Goal: Transaction & Acquisition: Purchase product/service

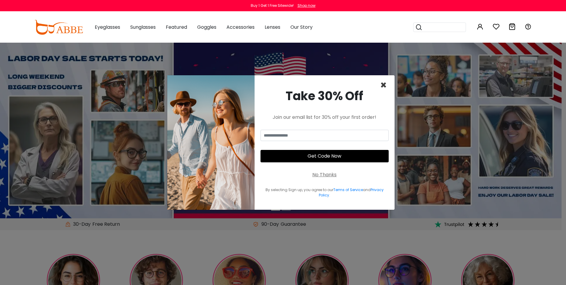
click at [381, 87] on span "×" at bounding box center [383, 84] width 7 height 15
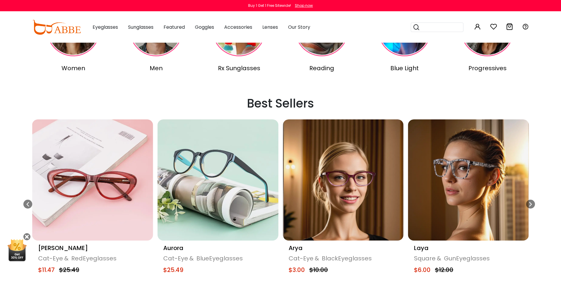
scroll to position [296, 0]
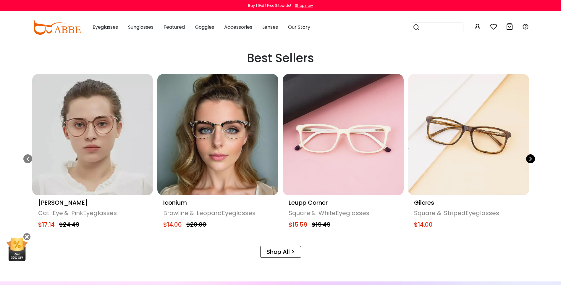
click at [527, 160] on div "Next slide" at bounding box center [530, 158] width 9 height 9
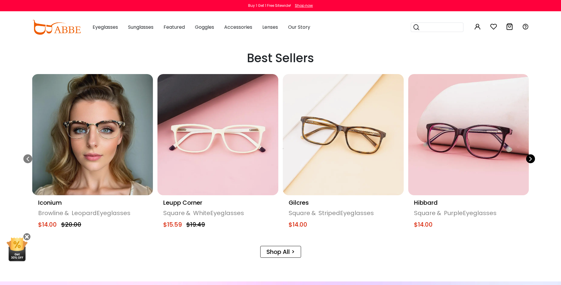
click at [527, 160] on div "Next slide" at bounding box center [530, 158] width 9 height 9
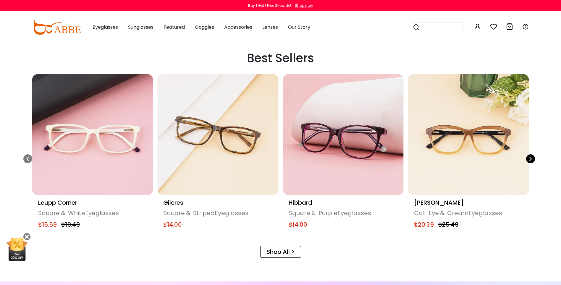
click at [527, 160] on div "Next slide" at bounding box center [530, 158] width 9 height 9
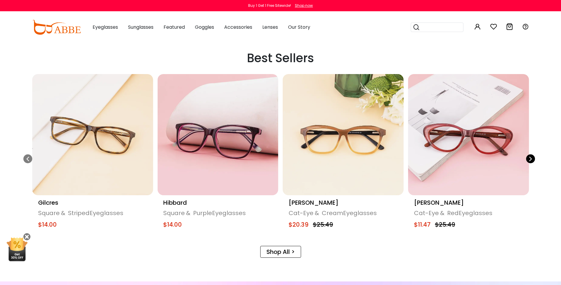
click at [527, 160] on div "Next slide" at bounding box center [530, 158] width 9 height 9
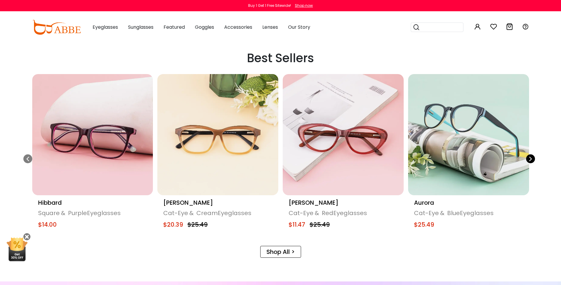
click at [527, 160] on div "Next slide" at bounding box center [530, 158] width 9 height 9
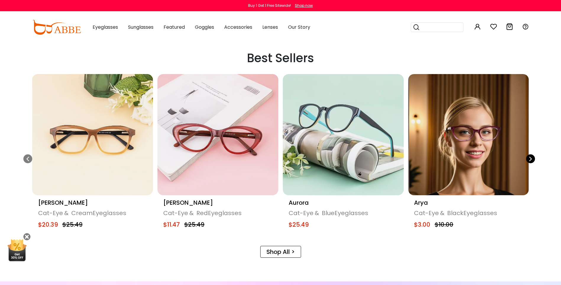
click at [527, 160] on div "Next slide" at bounding box center [530, 158] width 9 height 9
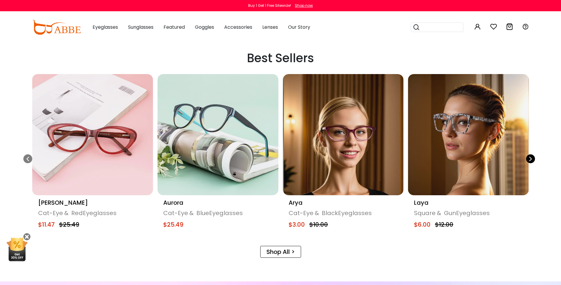
click at [527, 160] on div "Next slide" at bounding box center [530, 158] width 9 height 9
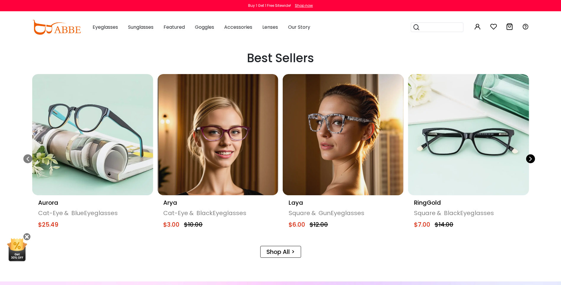
click at [527, 160] on div "Next slide" at bounding box center [530, 158] width 9 height 9
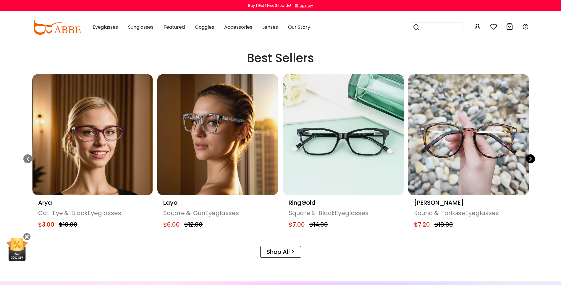
click at [527, 160] on div "Next slide" at bounding box center [530, 158] width 9 height 9
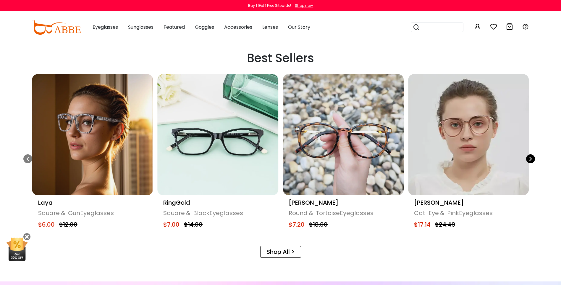
click at [527, 160] on div "Next slide" at bounding box center [530, 158] width 9 height 9
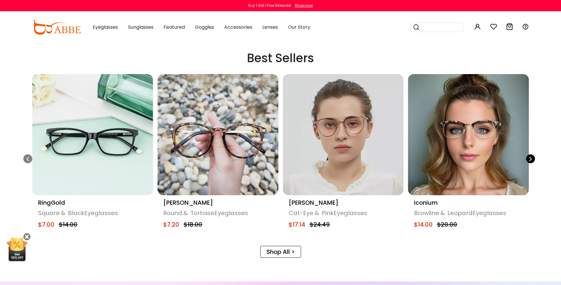
click at [527, 160] on div "Next slide" at bounding box center [530, 158] width 9 height 9
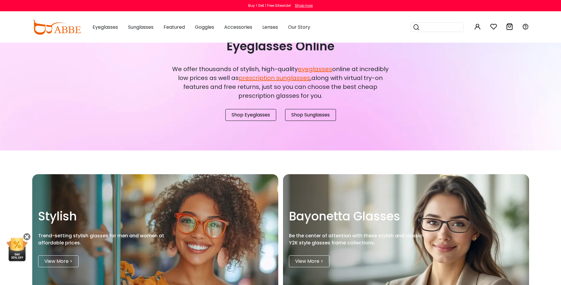
scroll to position [621, 0]
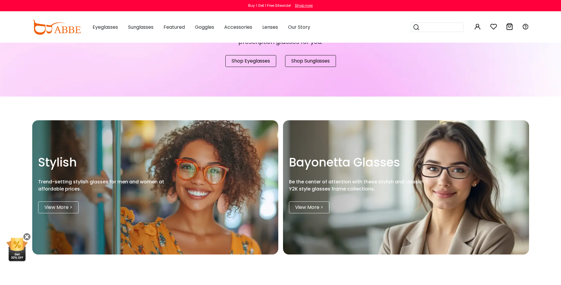
click at [65, 213] on link "View More >" at bounding box center [58, 207] width 41 height 12
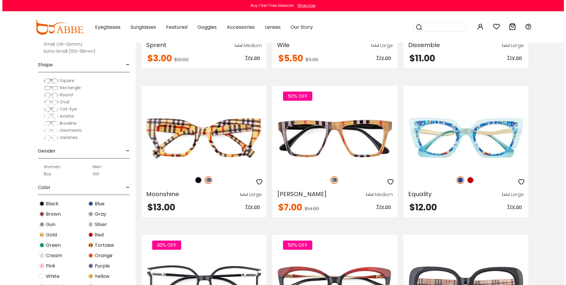
scroll to position [858, 0]
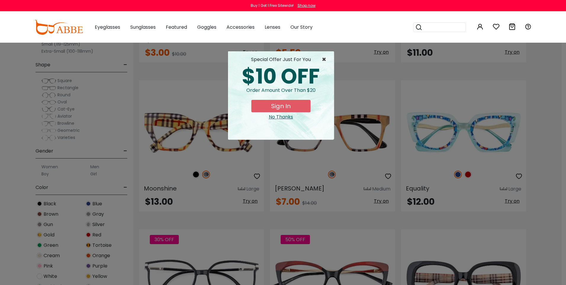
click at [324, 61] on span "×" at bounding box center [325, 59] width 7 height 7
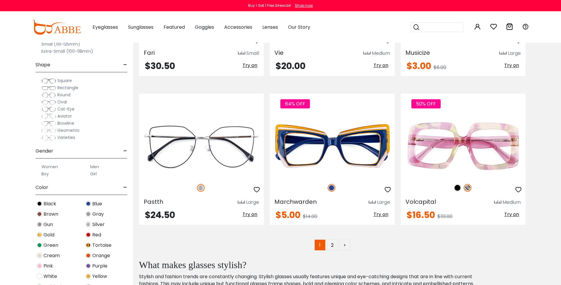
scroll to position [3017, 0]
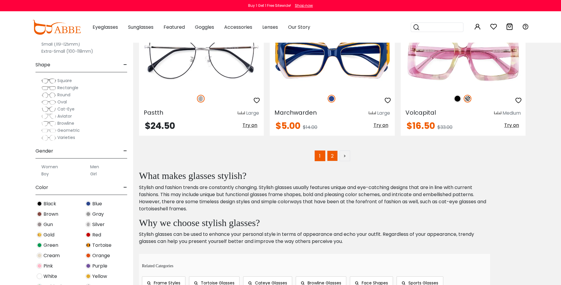
click at [331, 157] on link "2" at bounding box center [332, 155] width 11 height 11
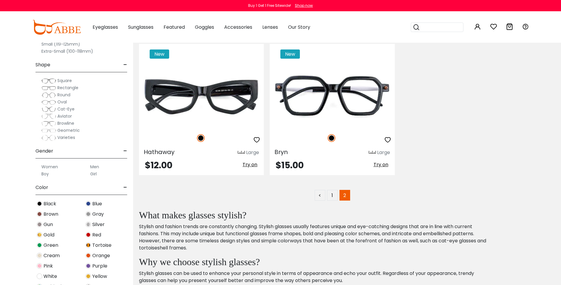
scroll to position [2455, 0]
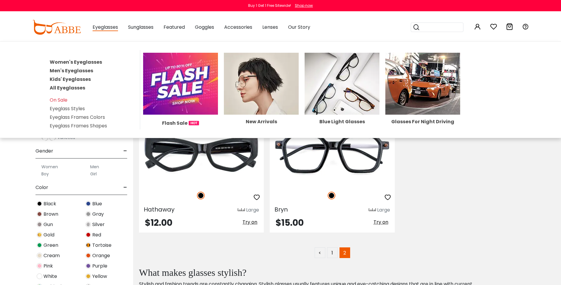
click at [98, 28] on span "Eyeglasses" at bounding box center [105, 27] width 25 height 7
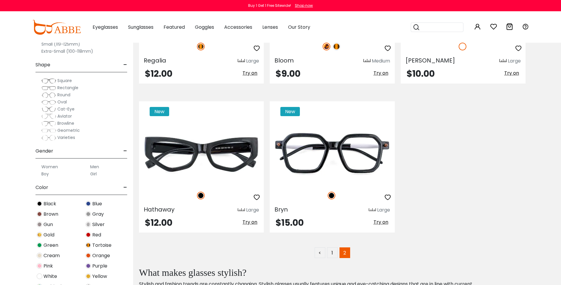
click at [99, 28] on span "Eyeglasses" at bounding box center [105, 27] width 25 height 7
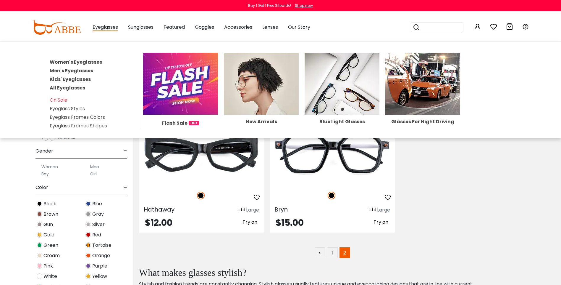
click at [89, 62] on link "Women's Eyeglasses" at bounding box center [76, 62] width 52 height 7
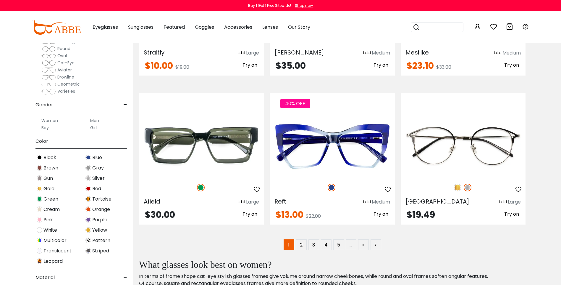
scroll to position [118, 0]
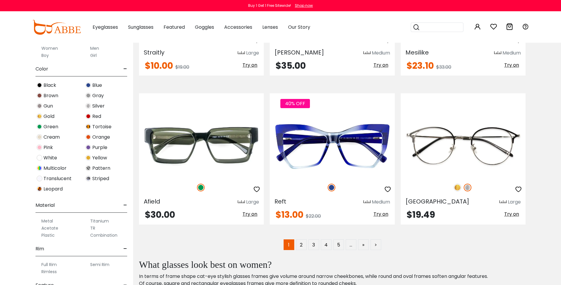
click at [88, 127] on img at bounding box center [88, 127] width 6 height 6
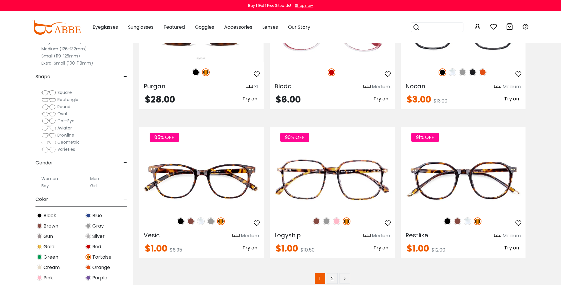
scroll to position [2899, 0]
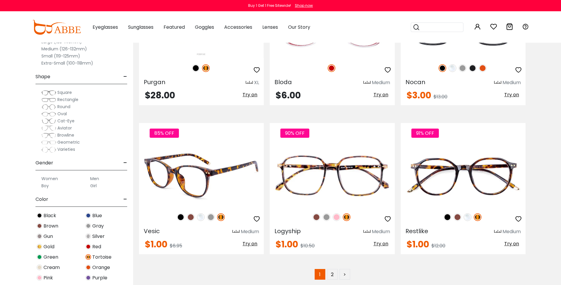
click at [182, 171] on img at bounding box center [201, 175] width 125 height 62
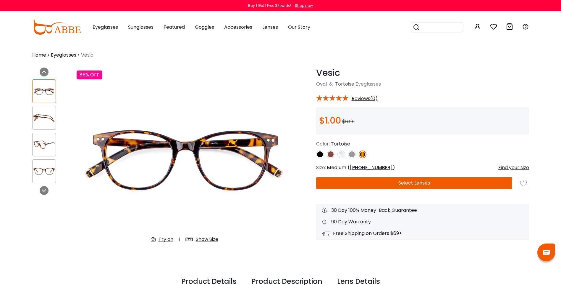
click at [353, 153] on img at bounding box center [352, 154] width 8 height 8
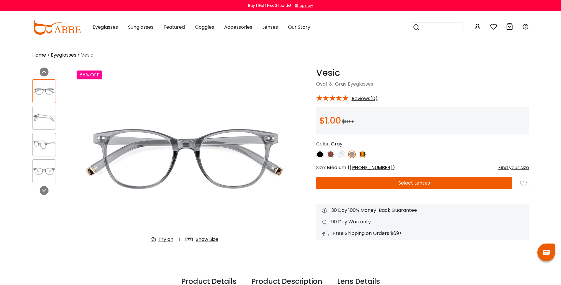
click at [339, 154] on img at bounding box center [341, 154] width 8 height 8
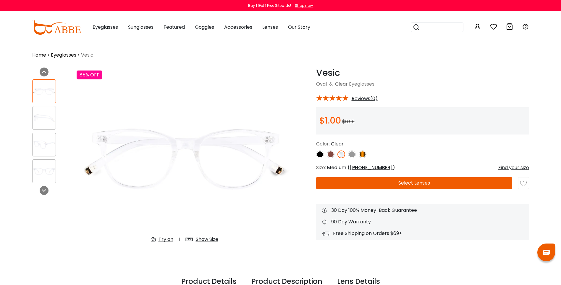
click at [328, 153] on img at bounding box center [331, 154] width 8 height 8
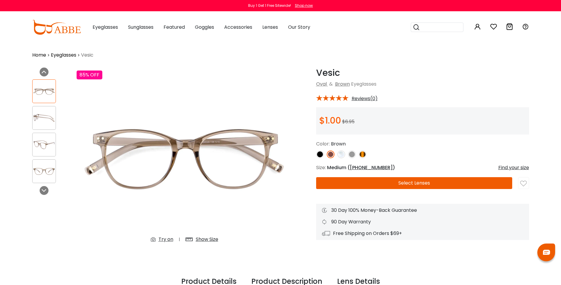
click at [319, 153] on img at bounding box center [320, 154] width 8 height 8
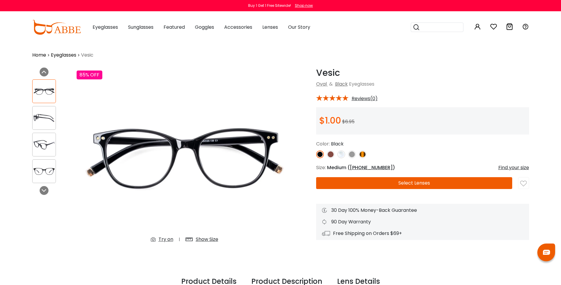
click at [332, 152] on img at bounding box center [331, 154] width 8 height 8
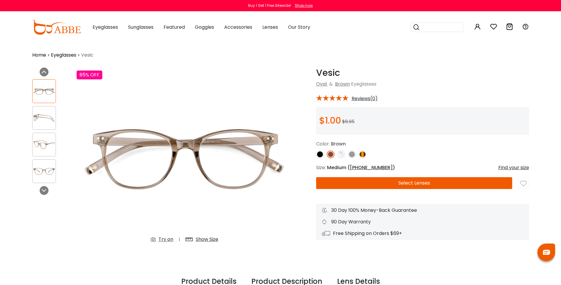
click at [332, 153] on img at bounding box center [331, 154] width 8 height 8
click at [320, 154] on img at bounding box center [320, 154] width 8 height 8
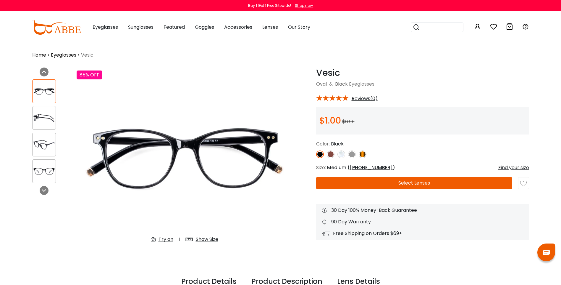
click at [343, 156] on img at bounding box center [341, 154] width 8 height 8
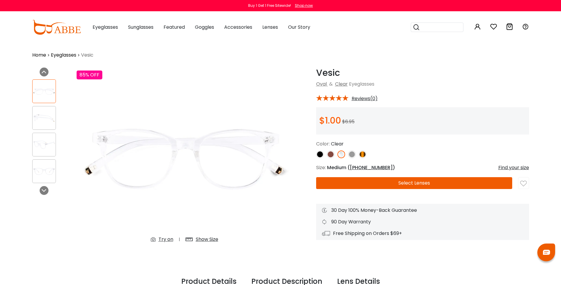
click at [351, 156] on img at bounding box center [352, 154] width 8 height 8
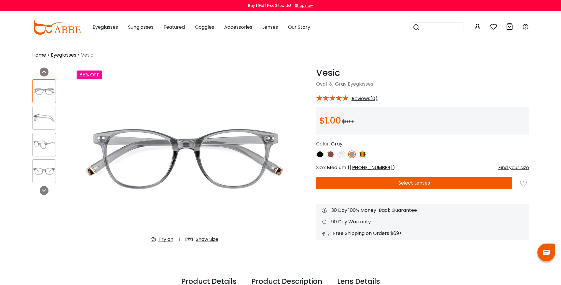
click at [329, 155] on img at bounding box center [331, 154] width 8 height 8
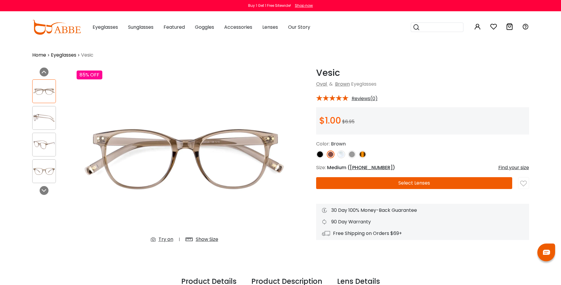
click at [362, 184] on button "Select Lenses" at bounding box center [414, 183] width 196 height 12
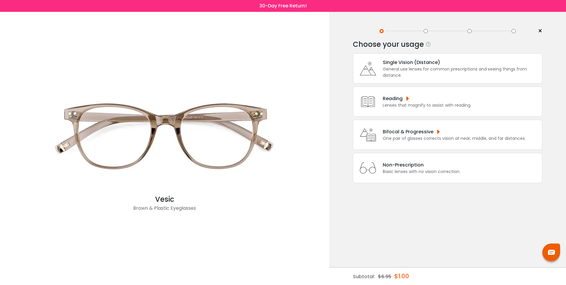
click at [387, 73] on div "General use lenses for common prescriptions and seeing things from distance." at bounding box center [460, 72] width 156 height 12
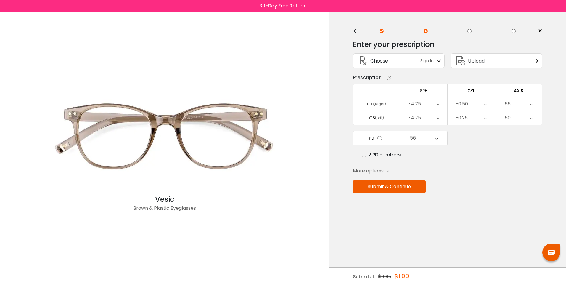
click at [403, 189] on button "Submit & Continue" at bounding box center [389, 186] width 73 height 12
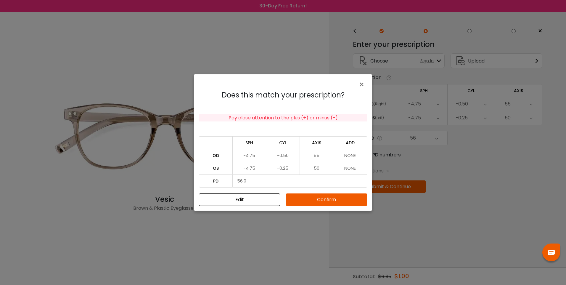
click at [301, 200] on button "Confirm" at bounding box center [326, 199] width 81 height 12
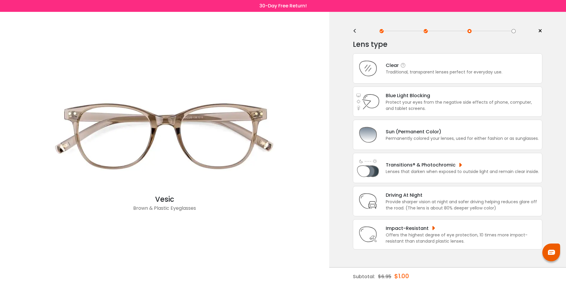
click at [393, 75] on div "Clear Traditional, transparent lenses perfect for everyday use." at bounding box center [447, 68] width 189 height 30
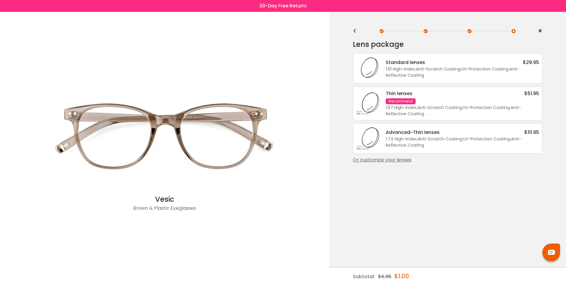
click at [405, 66] on div "1.61 High-Index ; Anti-Scratch Coating ; UV-Protection Coating ; Anti-Reflectiv…" at bounding box center [461, 72] width 153 height 12
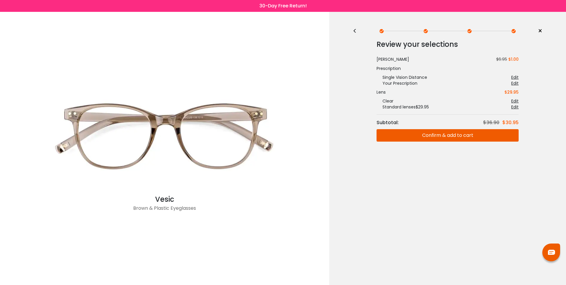
click at [439, 137] on button "Confirm & add to cart" at bounding box center [447, 135] width 142 height 12
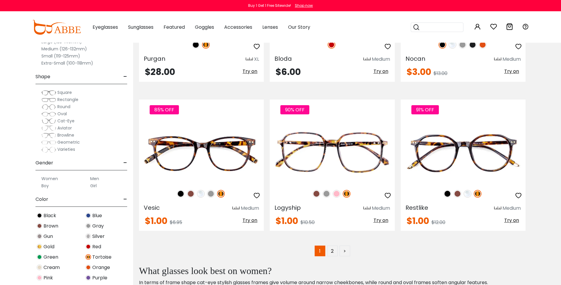
scroll to position [2958, 0]
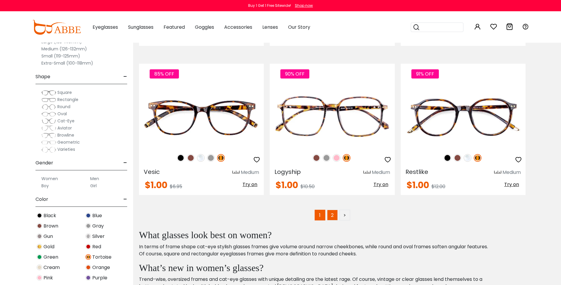
click at [329, 212] on link "2" at bounding box center [332, 214] width 11 height 11
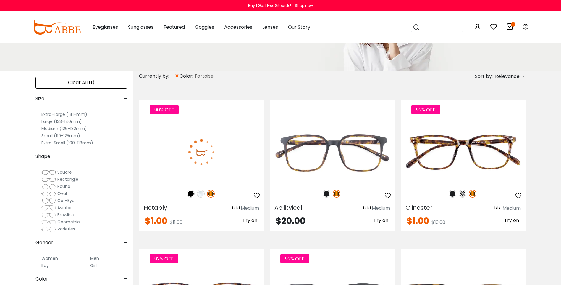
scroll to position [89, 0]
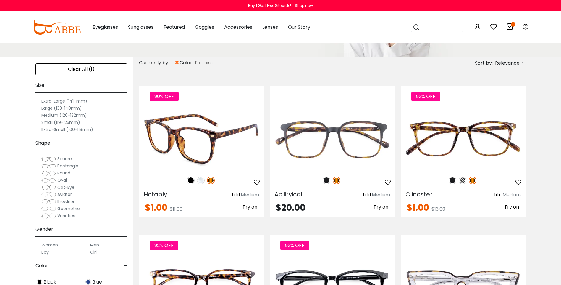
click at [222, 141] on img at bounding box center [201, 138] width 125 height 62
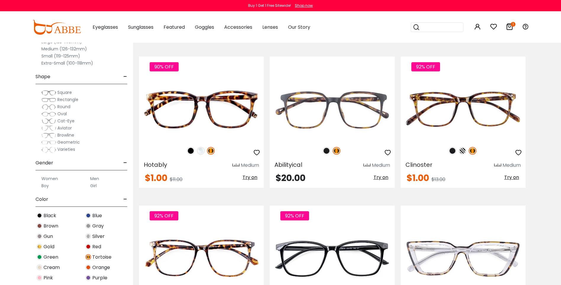
scroll to position [148, 0]
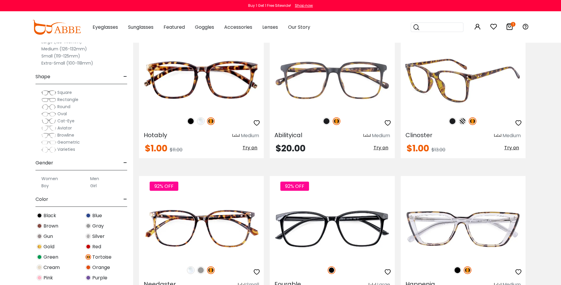
click at [464, 102] on img at bounding box center [463, 79] width 125 height 62
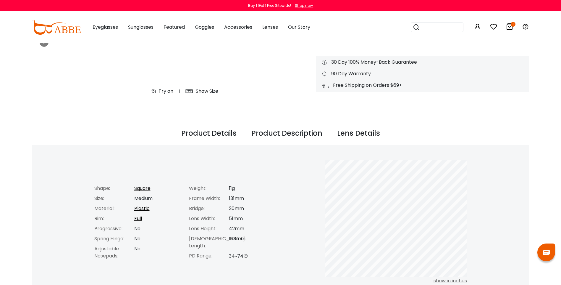
scroll to position [59, 0]
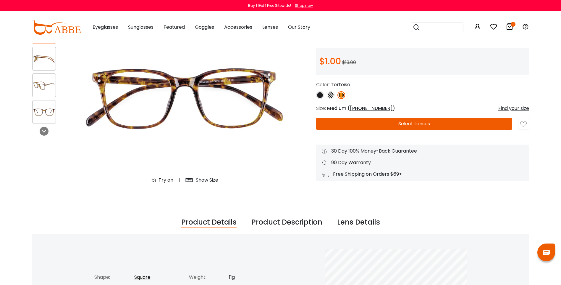
click at [51, 116] on img at bounding box center [44, 112] width 23 height 12
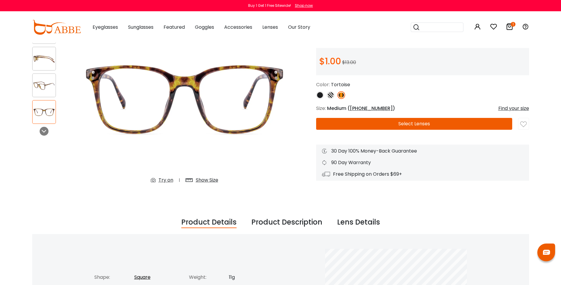
click at [37, 83] on img at bounding box center [44, 86] width 23 height 12
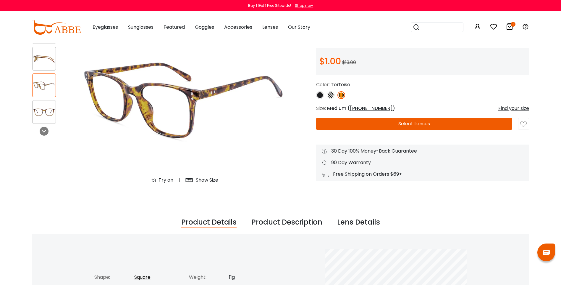
click at [44, 56] on img at bounding box center [44, 59] width 23 height 12
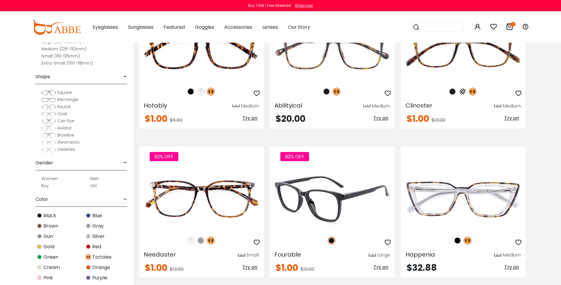
scroll to position [148, 0]
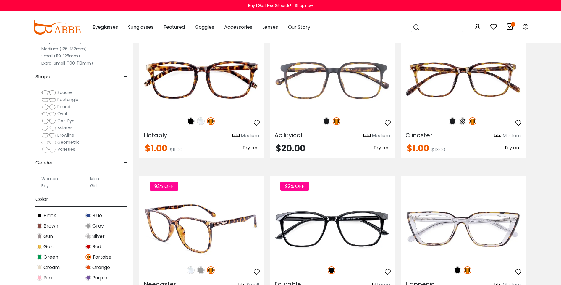
click at [243, 233] on img at bounding box center [201, 228] width 125 height 62
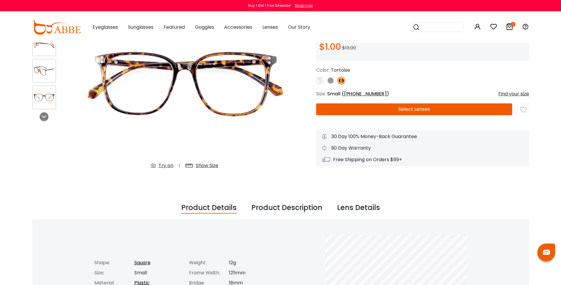
scroll to position [59, 0]
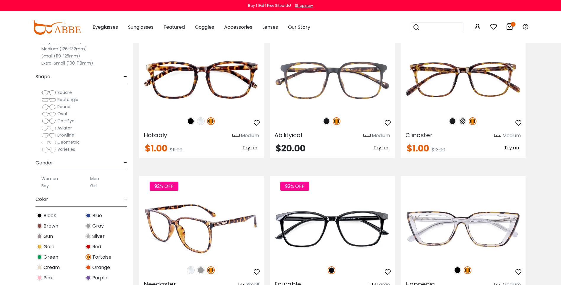
click at [217, 223] on img at bounding box center [201, 228] width 125 height 62
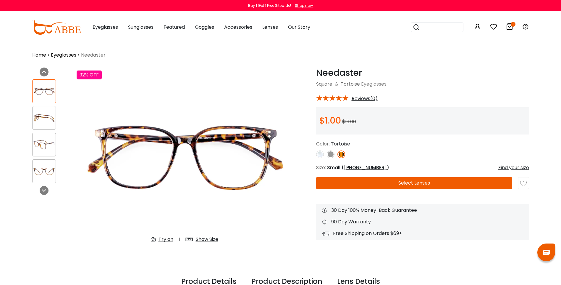
click at [50, 170] on img at bounding box center [44, 171] width 23 height 12
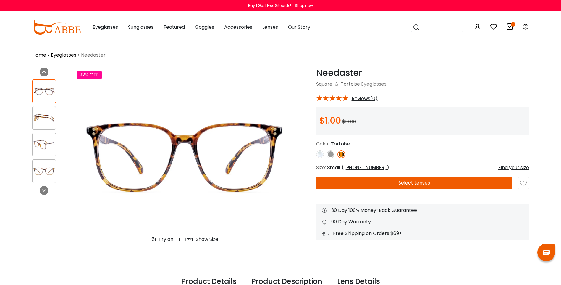
click at [42, 146] on img at bounding box center [44, 145] width 23 height 12
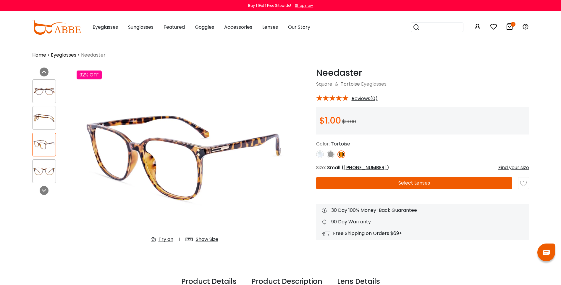
click at [42, 118] on img at bounding box center [44, 118] width 23 height 12
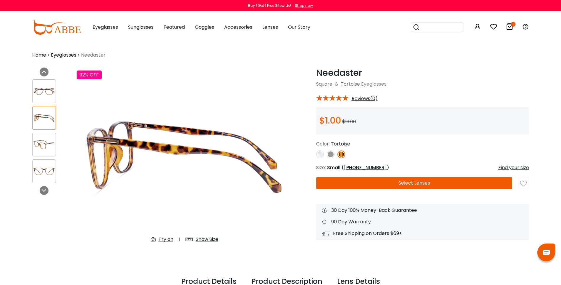
click at [44, 86] on img at bounding box center [44, 91] width 23 height 12
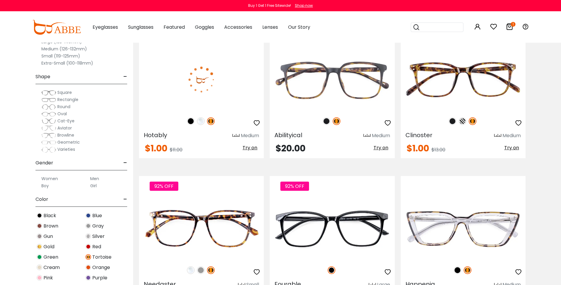
drag, startPoint x: 0, startPoint y: 0, endPoint x: 190, endPoint y: 84, distance: 208.1
click at [190, 84] on img at bounding box center [201, 79] width 125 height 62
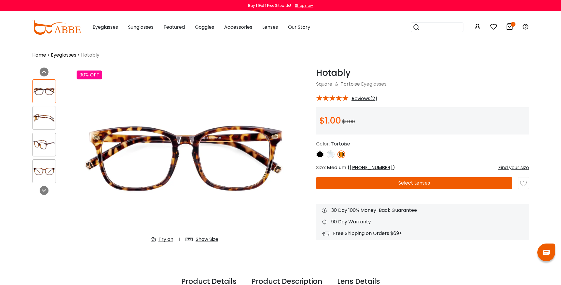
click at [44, 149] on img at bounding box center [44, 145] width 23 height 12
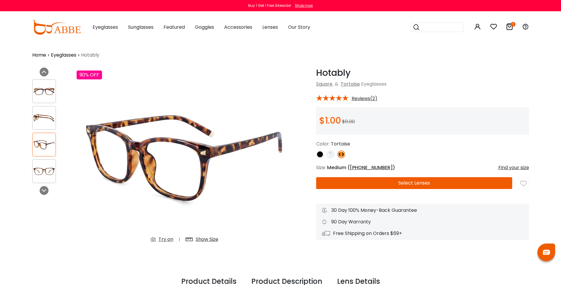
click at [43, 109] on div at bounding box center [44, 118] width 24 height 24
click at [41, 114] on img at bounding box center [44, 118] width 23 height 12
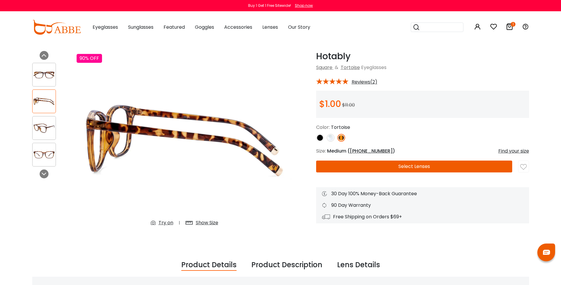
scroll to position [30, 0]
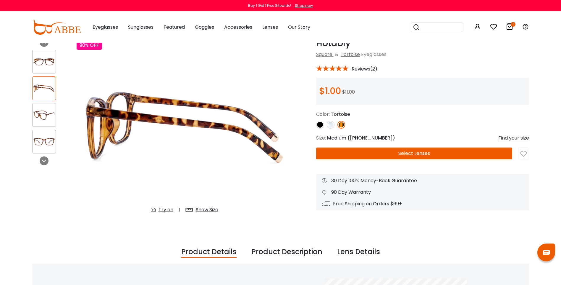
click at [358, 138] on span "52-19-139" at bounding box center [371, 137] width 43 height 7
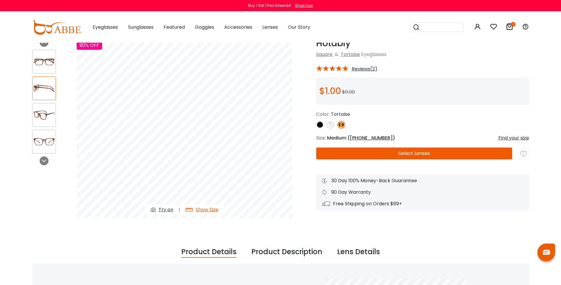
click at [358, 138] on span "52-19-139" at bounding box center [371, 137] width 43 height 7
click at [354, 138] on span "52-19-139" at bounding box center [371, 137] width 43 height 7
click at [36, 65] on img at bounding box center [44, 62] width 23 height 12
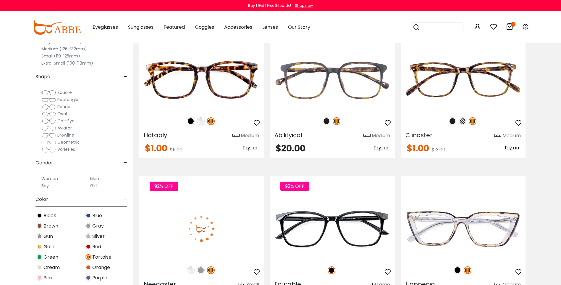
click at [201, 223] on img at bounding box center [201, 228] width 125 height 62
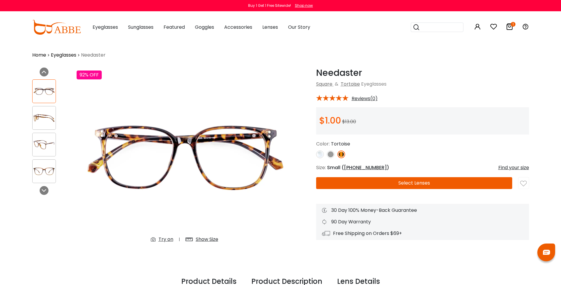
click at [208, 165] on img at bounding box center [185, 157] width 216 height 180
click at [360, 165] on span "[PHONE_NUMBER]" at bounding box center [365, 167] width 43 height 7
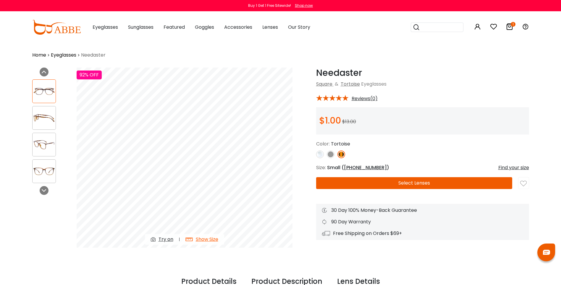
click at [361, 166] on span "52-18-149" at bounding box center [365, 167] width 43 height 7
click at [40, 147] on img at bounding box center [44, 145] width 23 height 12
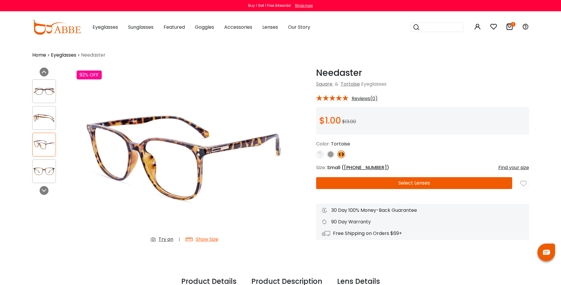
click at [41, 125] on div at bounding box center [44, 118] width 24 height 24
click at [40, 114] on img at bounding box center [44, 118] width 23 height 12
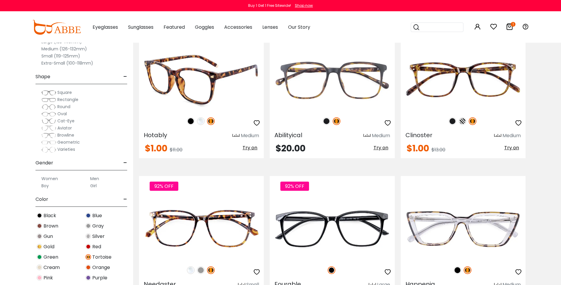
drag, startPoint x: 0, startPoint y: 0, endPoint x: 188, endPoint y: 101, distance: 213.2
click at [188, 101] on img at bounding box center [201, 79] width 125 height 62
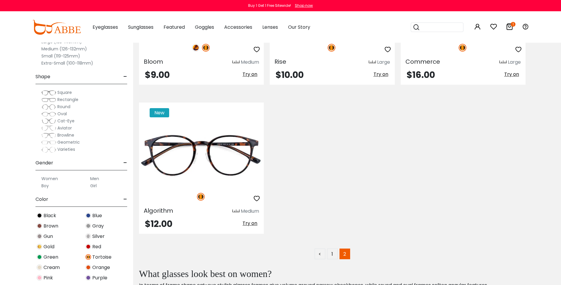
scroll to position [1863, 0]
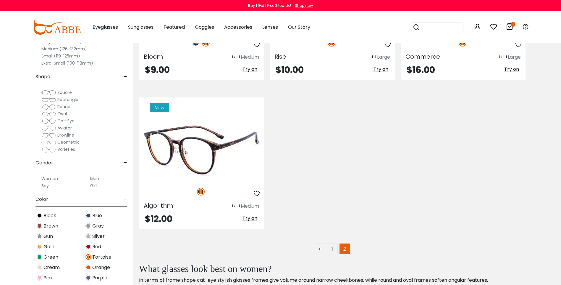
click at [207, 167] on img at bounding box center [201, 150] width 125 height 62
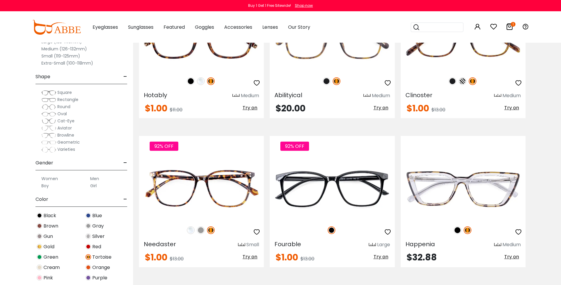
scroll to position [177, 0]
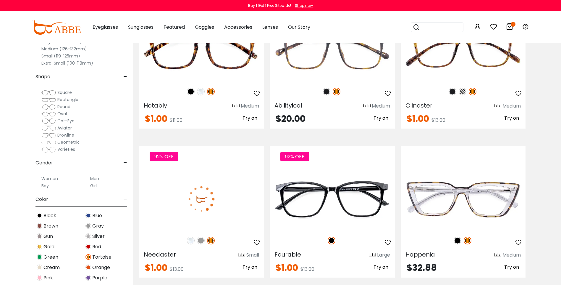
click at [202, 202] on img at bounding box center [201, 198] width 125 height 62
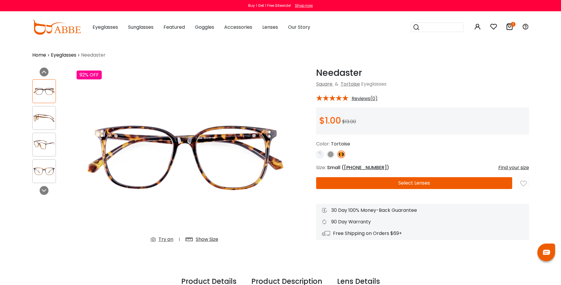
click at [391, 182] on button "Select Lenses" at bounding box center [414, 183] width 196 height 12
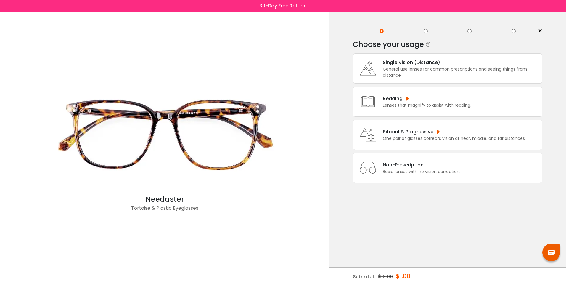
click at [404, 73] on div "General use lenses for common prescriptions and seeing things from distance." at bounding box center [460, 72] width 156 height 12
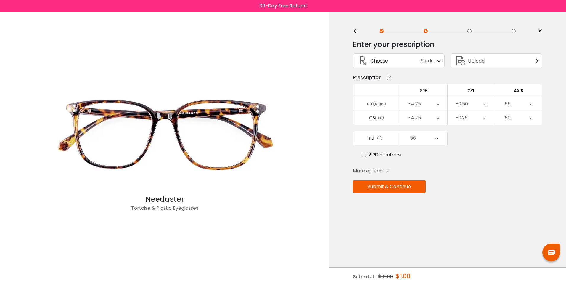
click at [405, 183] on button "Submit & Continue" at bounding box center [389, 186] width 73 height 12
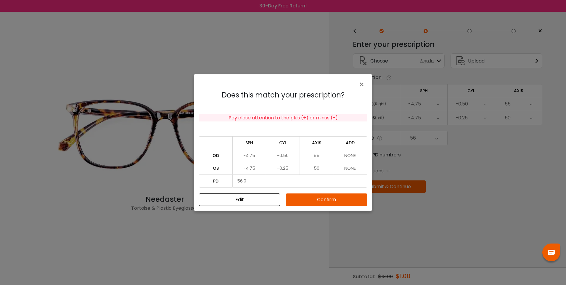
click at [308, 200] on button "Confirm" at bounding box center [326, 199] width 81 height 12
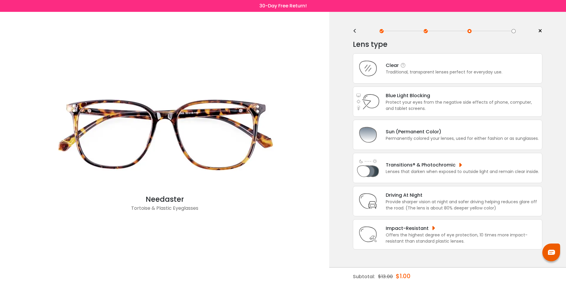
click at [405, 70] on div "Traditional, transparent lenses perfect for everyday use." at bounding box center [443, 72] width 117 height 6
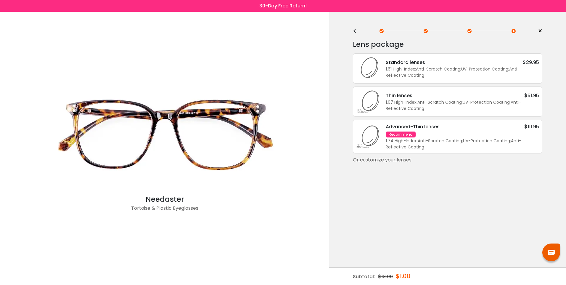
click at [374, 73] on icon at bounding box center [368, 68] width 24 height 24
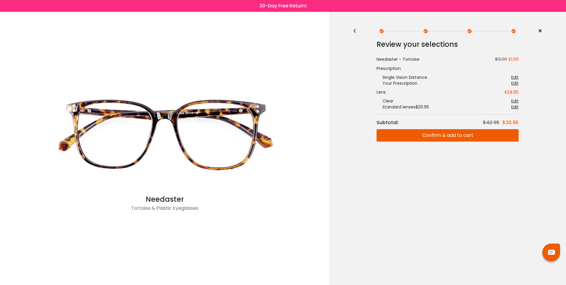
click at [413, 135] on button "Confirm & add to cart" at bounding box center [447, 135] width 142 height 12
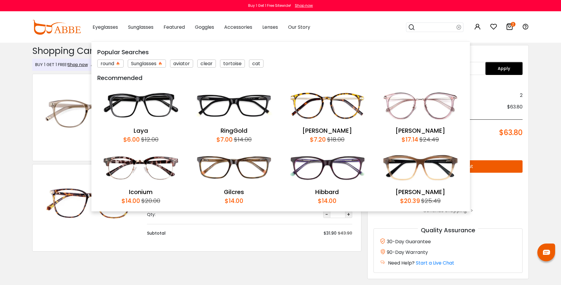
click at [426, 27] on input "search" at bounding box center [435, 27] width 41 height 9
type input "********"
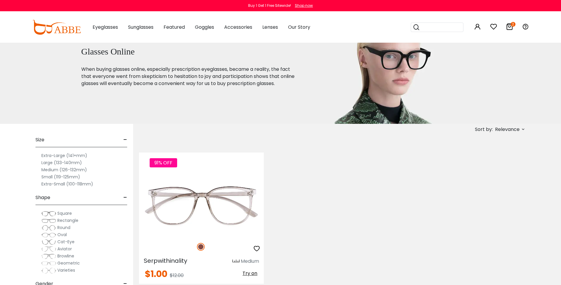
scroll to position [59, 0]
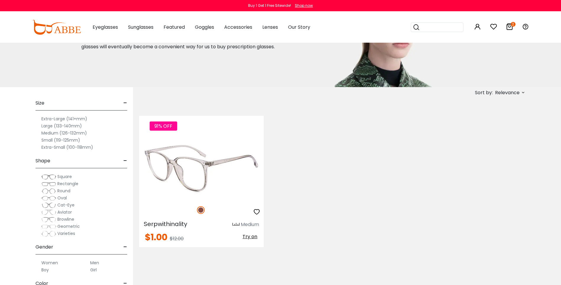
click at [231, 164] on img at bounding box center [201, 168] width 125 height 62
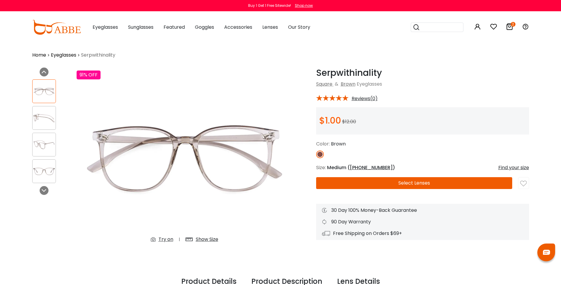
click at [324, 182] on button "Select Lenses" at bounding box center [414, 183] width 196 height 12
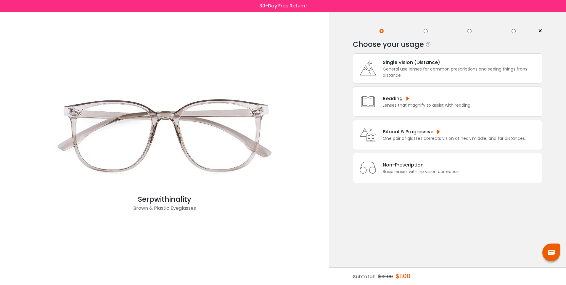
click at [363, 69] on icon at bounding box center [368, 68] width 24 height 24
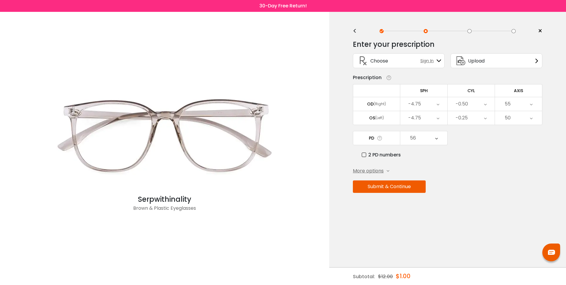
click at [378, 189] on button "Submit & Continue" at bounding box center [389, 186] width 73 height 12
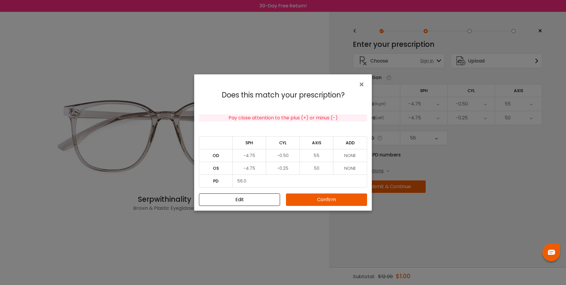
click at [322, 196] on button "Confirm" at bounding box center [326, 199] width 81 height 12
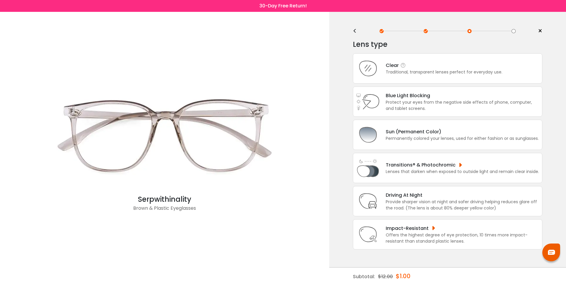
click at [406, 74] on div "Traditional, transparent lenses perfect for everyday use." at bounding box center [443, 72] width 117 height 6
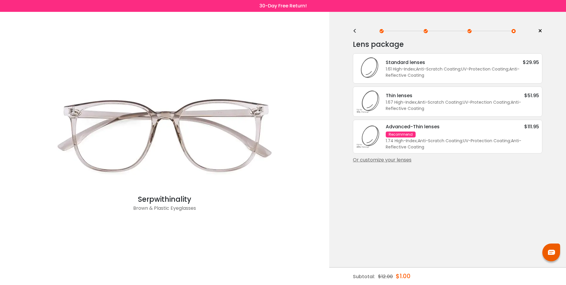
click at [406, 74] on div "1.61 High-Index ; Anti-Scratch Coating ; UV-Protection Coating ; Anti-Reflectiv…" at bounding box center [461, 72] width 153 height 12
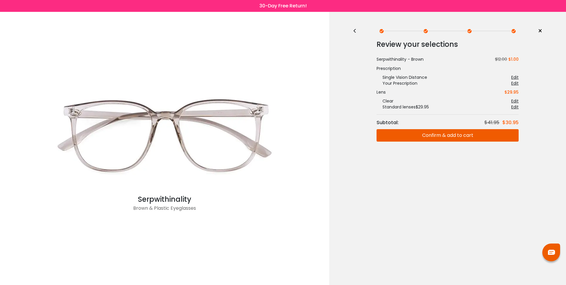
click at [422, 140] on button "Confirm & add to cart" at bounding box center [447, 135] width 142 height 12
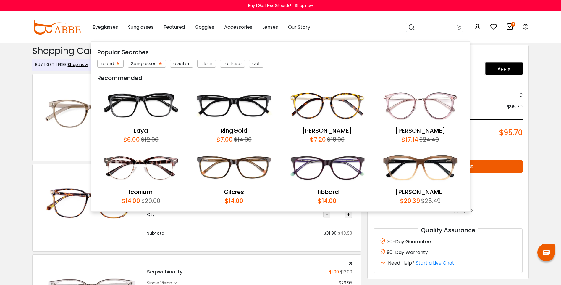
click at [424, 30] on input "search" at bounding box center [435, 27] width 41 height 9
click at [434, 25] on input "search" at bounding box center [435, 27] width 41 height 9
type input "******"
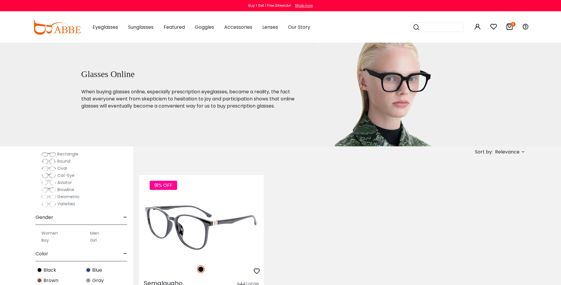
click at [179, 212] on img at bounding box center [201, 227] width 125 height 62
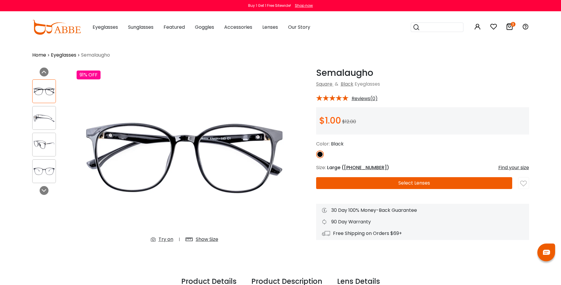
click at [387, 186] on button "Select Lenses" at bounding box center [414, 183] width 196 height 12
click at [390, 180] on button "Select Lenses" at bounding box center [414, 183] width 196 height 12
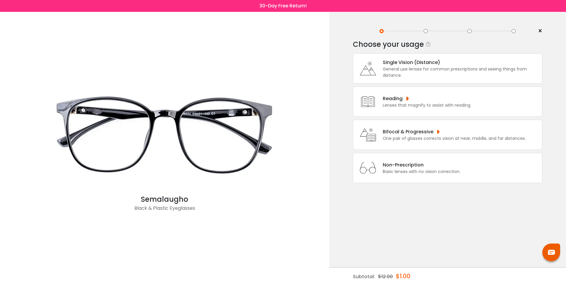
click at [387, 66] on div "General use lenses for common prescriptions and seeing things from distance." at bounding box center [460, 72] width 156 height 12
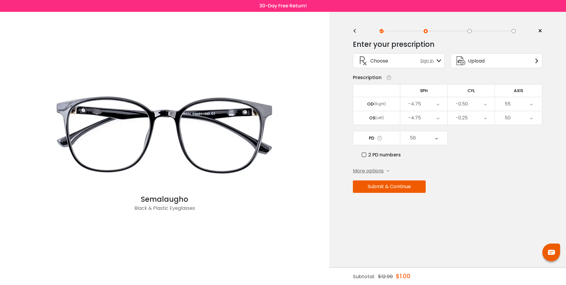
click at [387, 190] on button "Submit & Continue" at bounding box center [389, 186] width 73 height 12
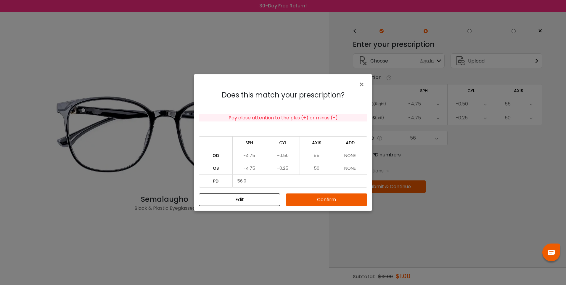
click at [333, 196] on button "Confirm" at bounding box center [326, 199] width 81 height 12
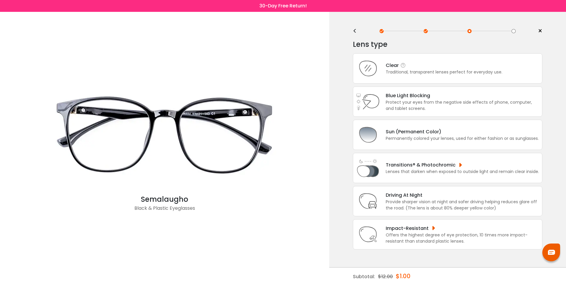
click at [425, 62] on div "Clear" at bounding box center [443, 65] width 117 height 7
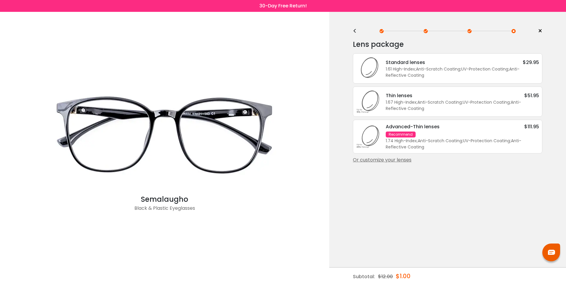
click at [425, 62] on div "Standard lenses $29.95" at bounding box center [461, 62] width 153 height 7
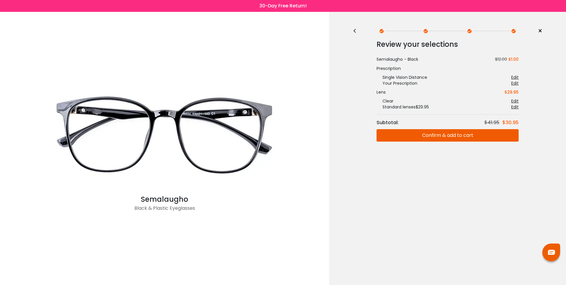
click at [432, 134] on button "Confirm & add to cart" at bounding box center [447, 135] width 142 height 12
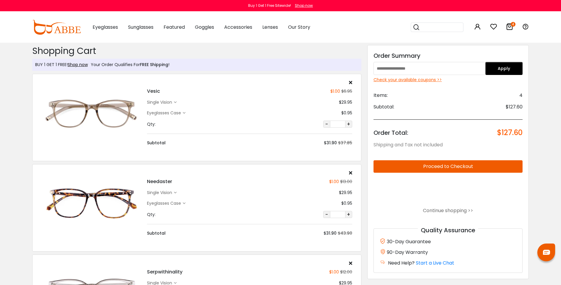
click at [326, 124] on button "-" at bounding box center [326, 123] width 7 height 7
click at [353, 81] on div "Vesic $1.00 $6.95 single vision $29.95 $0.95" at bounding box center [249, 113] width 211 height 66
click at [352, 81] on icon at bounding box center [350, 82] width 3 height 5
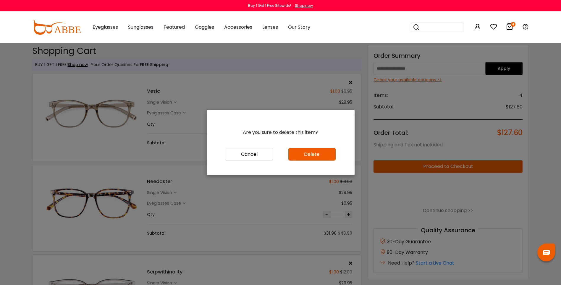
click at [288, 156] on div "Cancel Delete" at bounding box center [281, 161] width 148 height 27
click at [290, 156] on button "Delete" at bounding box center [311, 154] width 47 height 12
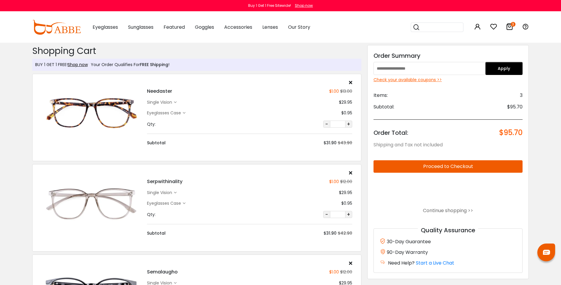
scroll to position [89, 0]
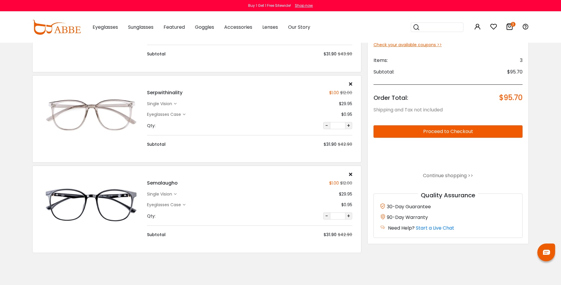
click at [172, 205] on div "Eyeglasses Case" at bounding box center [165, 204] width 36 height 6
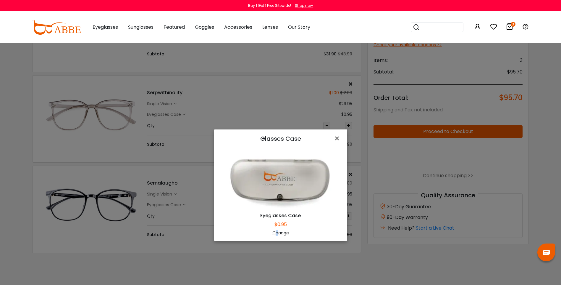
click at [275, 232] on div "Change" at bounding box center [281, 233] width 118 height 6
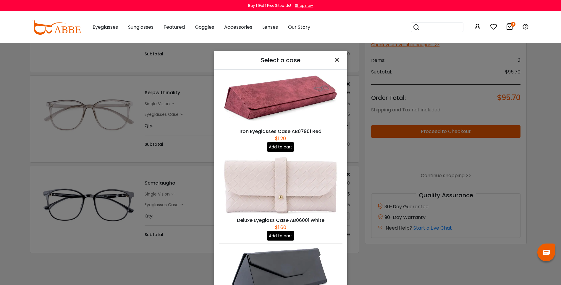
click at [337, 60] on span "×" at bounding box center [338, 60] width 9 height 13
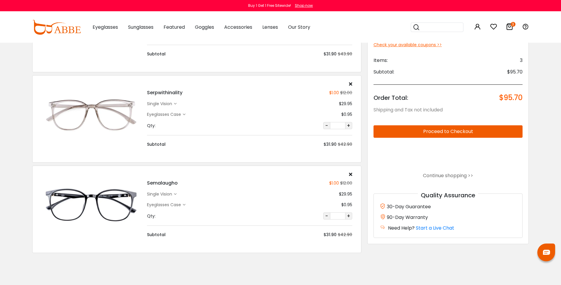
click at [351, 174] on icon at bounding box center [350, 174] width 3 height 5
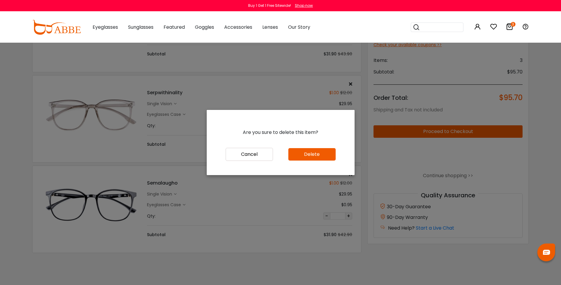
click at [305, 154] on button "Delete" at bounding box center [311, 154] width 47 height 12
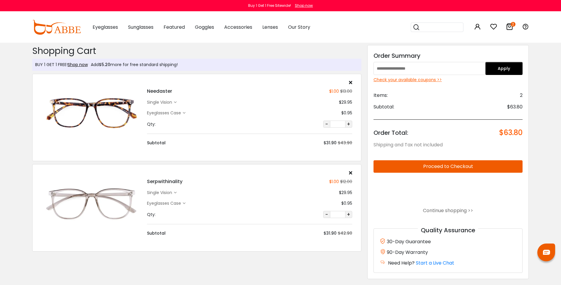
click at [445, 69] on input "text" at bounding box center [430, 68] width 112 height 13
type input "*"
type input "******"
click at [506, 70] on button "Apply" at bounding box center [503, 68] width 37 height 13
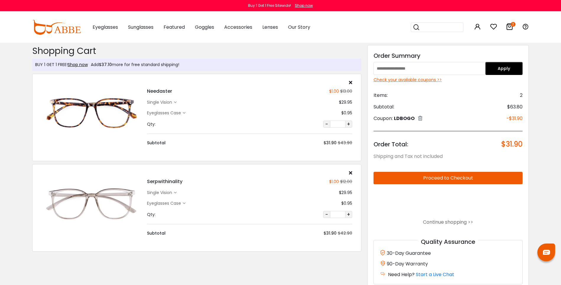
click at [381, 77] on div "Check your available coupons >>" at bounding box center [448, 80] width 149 height 6
click at [427, 224] on link "Continue shopping >>" at bounding box center [448, 221] width 50 height 7
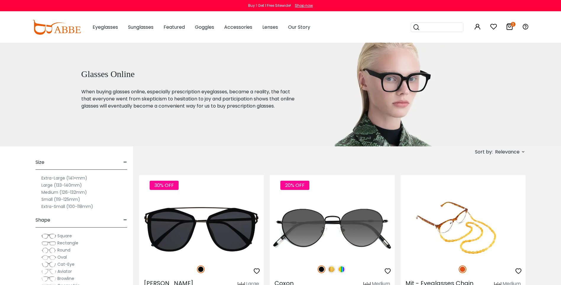
click at [513, 30] on icon at bounding box center [509, 26] width 7 height 7
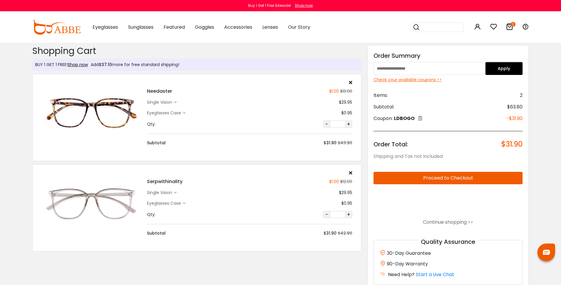
click at [82, 114] on img at bounding box center [91, 113] width 100 height 50
click at [258, 133] on div "Subtotal $31.90 $43.90" at bounding box center [249, 139] width 205 height 12
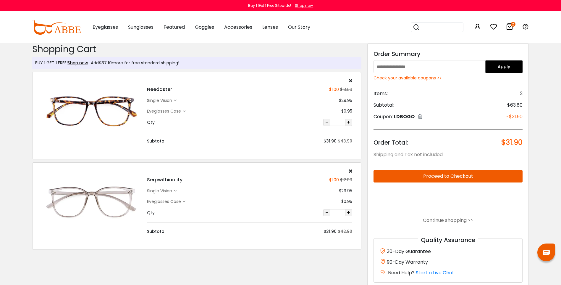
scroll to position [59, 0]
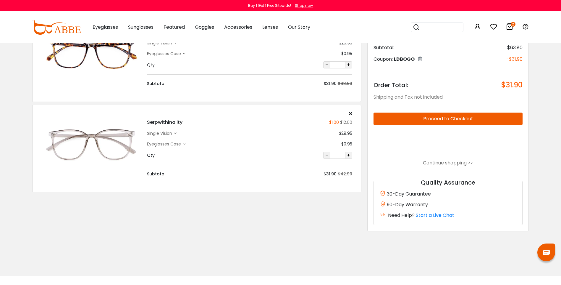
click at [168, 119] on h4 "Serpwithinality" at bounding box center [164, 122] width 35 height 7
click at [303, 138] on div "Serpwithinality $1.00 $12.00 single vision $29.95 Eyeglasses Case $0.95 $42.90 -" at bounding box center [249, 144] width 211 height 66
click at [122, 55] on img at bounding box center [91, 54] width 100 height 50
click at [91, 146] on img at bounding box center [91, 144] width 100 height 50
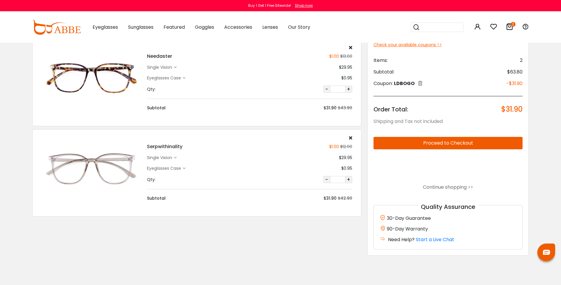
scroll to position [0, 0]
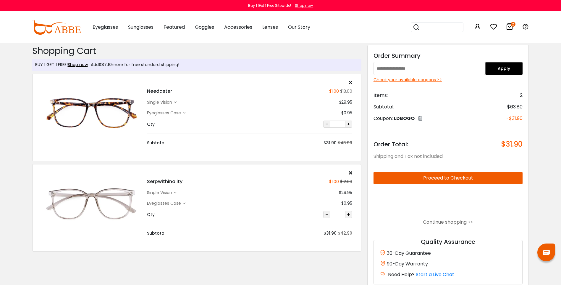
click at [256, 113] on div "Eyeglasses Case $0.95" at bounding box center [249, 113] width 205 height 6
click at [144, 64] on div "Add $37.10 more for free standard shipping!" at bounding box center [133, 65] width 91 height 6
drag, startPoint x: 70, startPoint y: 155, endPoint x: 72, endPoint y: 145, distance: 10.3
click at [70, 155] on div "Needaster $1.00 $13.00 single vision" at bounding box center [196, 117] width 329 height 87
click at [74, 133] on img at bounding box center [91, 113] width 100 height 50
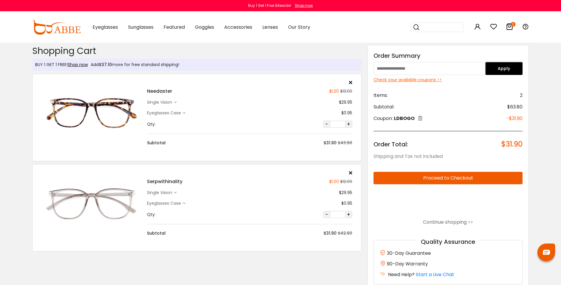
click at [74, 122] on img at bounding box center [91, 113] width 100 height 50
click at [114, 193] on img at bounding box center [91, 203] width 100 height 50
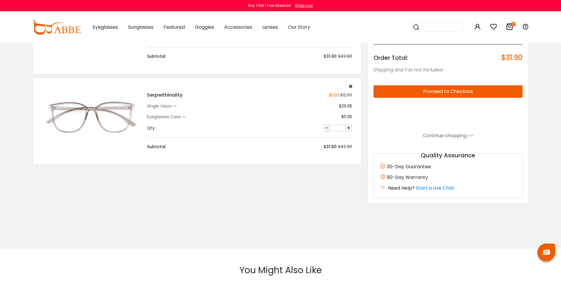
scroll to position [89, 0]
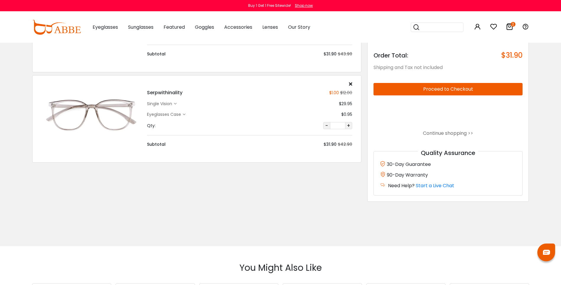
click at [165, 104] on div "single vision" at bounding box center [160, 104] width 27 height 6
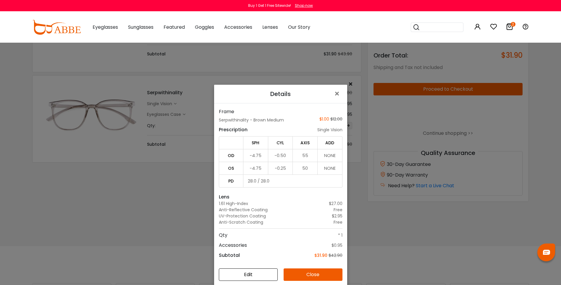
click at [262, 270] on button "Edit" at bounding box center [248, 274] width 59 height 12
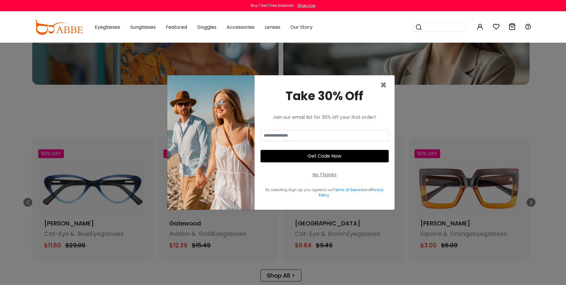
scroll to position [621, 0]
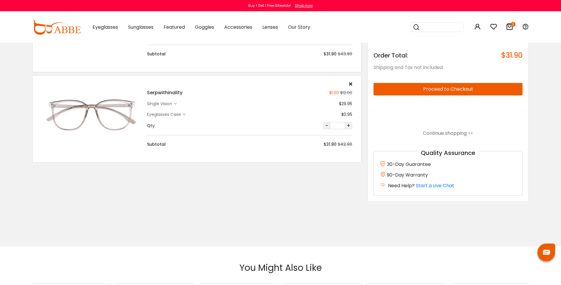
click at [160, 105] on div "single vision" at bounding box center [160, 104] width 27 height 6
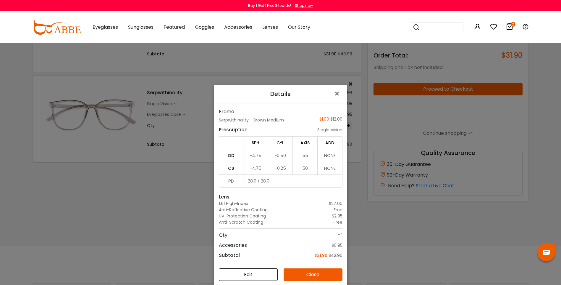
click at [257, 272] on button "Edit" at bounding box center [248, 274] width 59 height 12
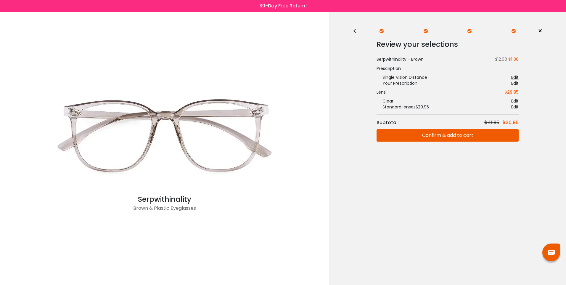
click at [514, 85] on div "Edit" at bounding box center [514, 83] width 7 height 6
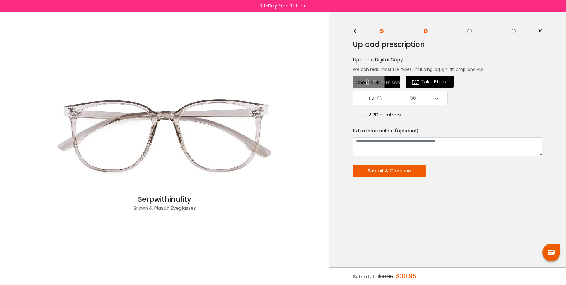
click at [354, 32] on div "<" at bounding box center [357, 31] width 9 height 5
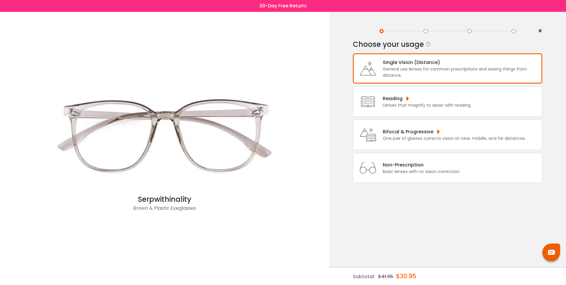
click at [376, 70] on icon at bounding box center [368, 68] width 24 height 24
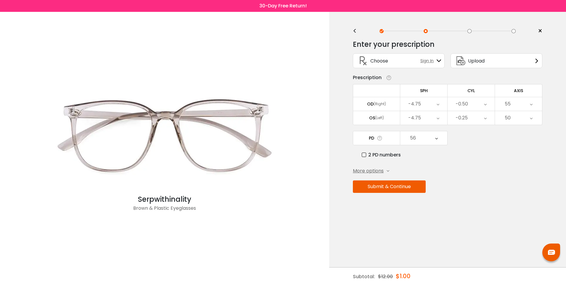
click at [429, 102] on div "-4.75" at bounding box center [423, 104] width 47 height 14
click at [427, 143] on li "-5.00" at bounding box center [423, 144] width 47 height 11
click at [377, 187] on button "Submit & Continue" at bounding box center [389, 186] width 73 height 12
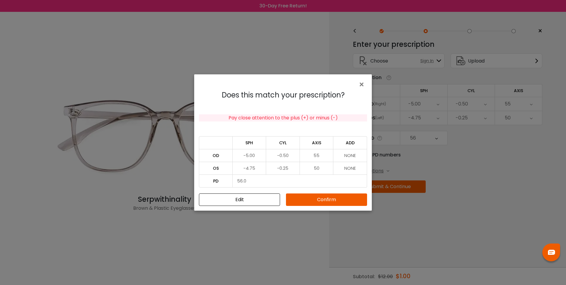
click at [329, 202] on button "Confirm" at bounding box center [326, 199] width 81 height 12
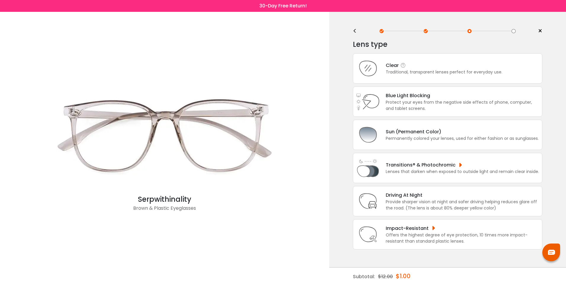
click at [374, 69] on icon at bounding box center [368, 68] width 24 height 24
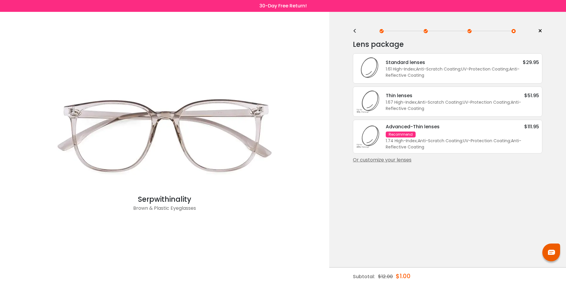
click at [374, 69] on icon at bounding box center [368, 68] width 24 height 24
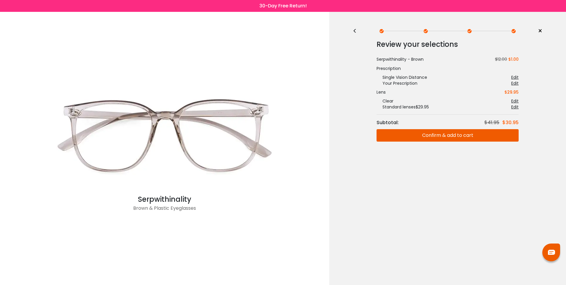
click at [406, 133] on button "Confirm & add to cart" at bounding box center [447, 135] width 142 height 12
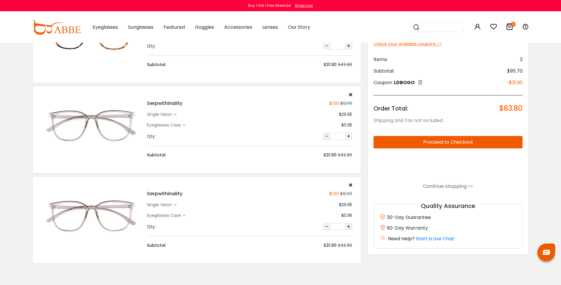
scroll to position [89, 0]
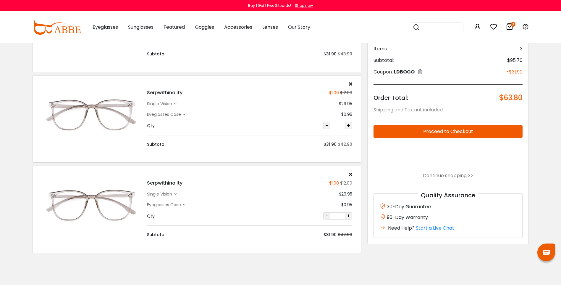
click at [172, 192] on div "single vision" at bounding box center [160, 194] width 27 height 6
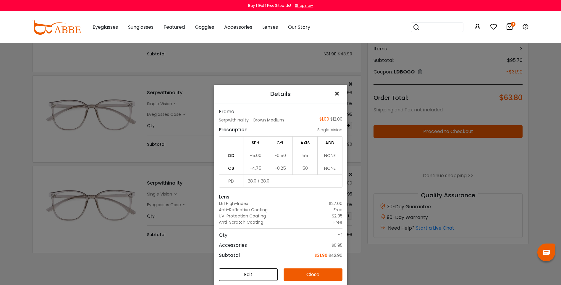
click at [335, 95] on span "×" at bounding box center [338, 93] width 9 height 13
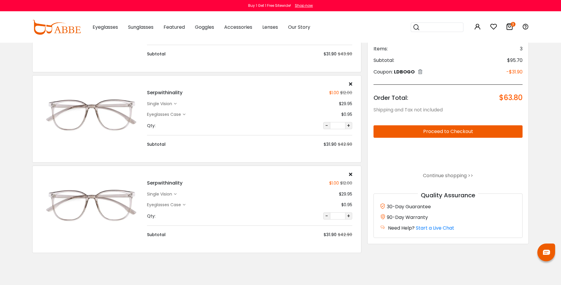
click at [350, 85] on icon at bounding box center [350, 83] width 3 height 5
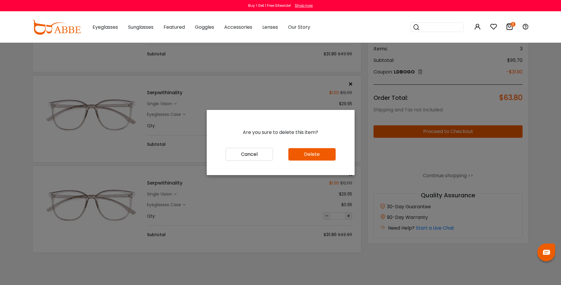
click at [311, 155] on button "Delete" at bounding box center [311, 154] width 47 height 12
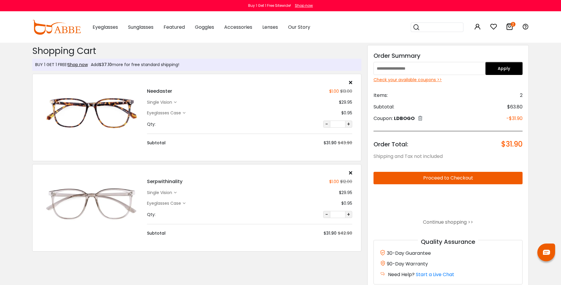
click at [169, 102] on div "single vision" at bounding box center [160, 102] width 27 height 6
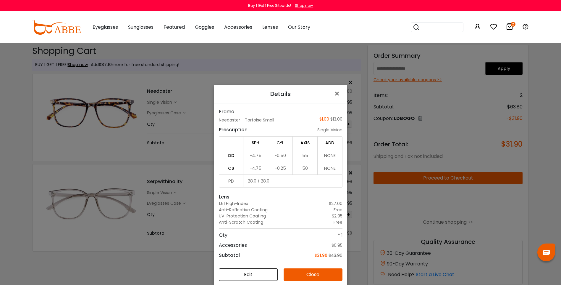
click at [256, 157] on td "-4.75" at bounding box center [255, 155] width 25 height 13
click at [245, 272] on button "Edit" at bounding box center [248, 274] width 59 height 12
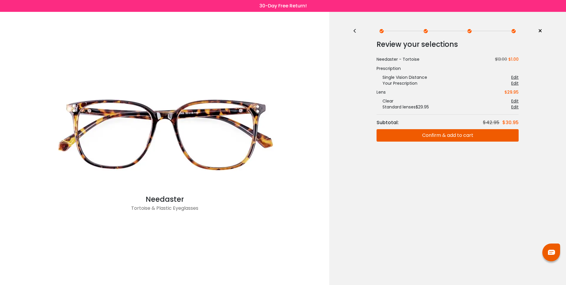
click at [516, 85] on div "Edit" at bounding box center [514, 83] width 7 height 6
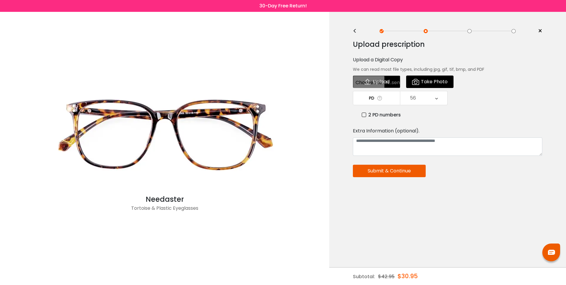
click at [387, 174] on button "Submit & Continue" at bounding box center [389, 170] width 73 height 12
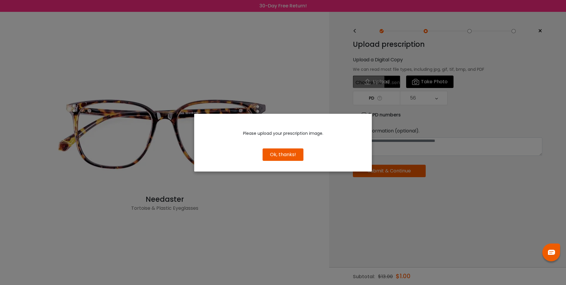
drag, startPoint x: 299, startPoint y: 150, endPoint x: 296, endPoint y: 151, distance: 3.0
click at [297, 151] on button "Ok, thanks!" at bounding box center [282, 154] width 41 height 12
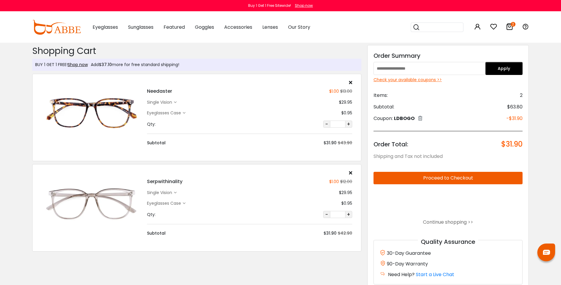
click at [163, 102] on div "single vision" at bounding box center [160, 102] width 27 height 6
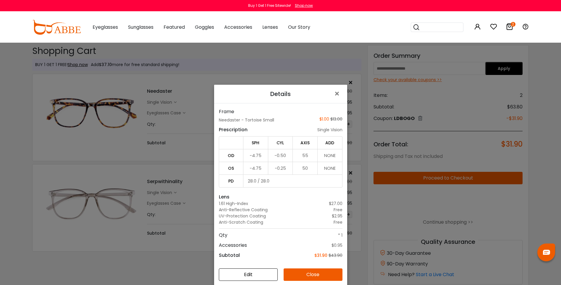
scroll to position [30, 0]
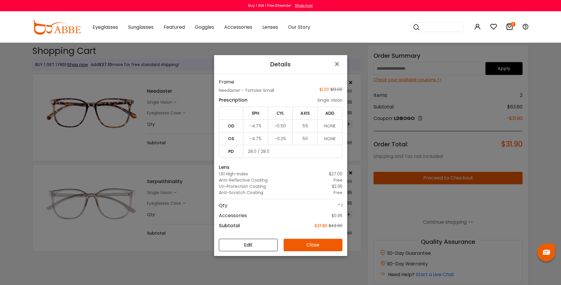
click at [254, 146] on td "28.0 / 28.0" at bounding box center [292, 151] width 99 height 13
click at [253, 131] on td "-4.75" at bounding box center [255, 125] width 25 height 13
drag, startPoint x: 253, startPoint y: 131, endPoint x: 269, endPoint y: 165, distance: 38.1
click at [269, 165] on div "Lens" at bounding box center [281, 167] width 124 height 7
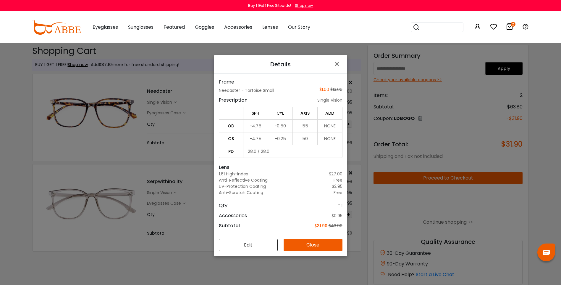
click at [238, 243] on button "Edit" at bounding box center [248, 244] width 59 height 12
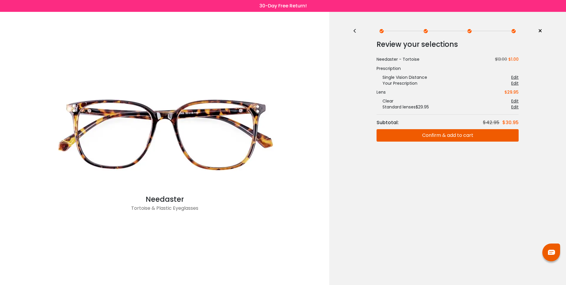
click at [511, 83] on div "Edit" at bounding box center [514, 83] width 7 height 6
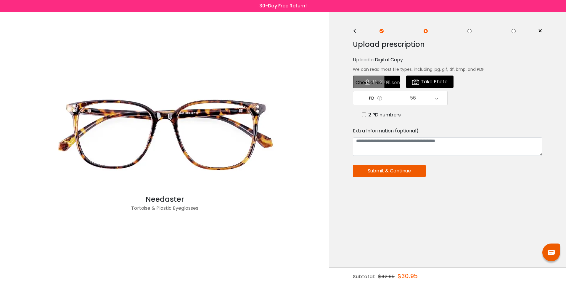
click at [398, 55] on div "Upload prescription Upload a Digital Copy We can read most file types, includin…" at bounding box center [447, 132] width 189 height 195
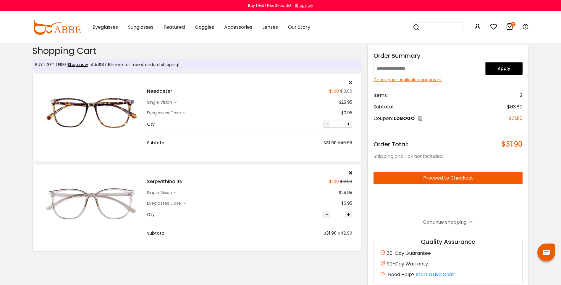
click at [166, 102] on div "single vision" at bounding box center [160, 102] width 27 height 6
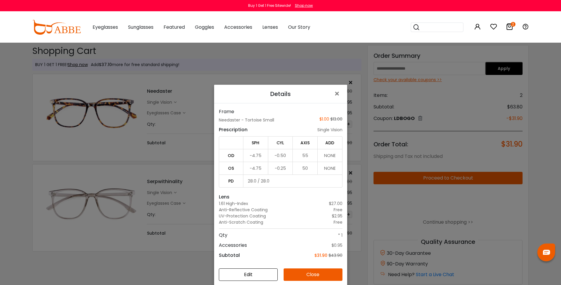
drag, startPoint x: 256, startPoint y: 272, endPoint x: 259, endPoint y: 269, distance: 3.6
click at [257, 271] on button "Edit" at bounding box center [248, 274] width 59 height 12
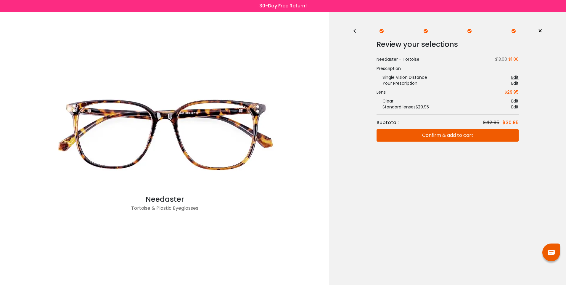
click at [513, 84] on div "Edit" at bounding box center [514, 83] width 7 height 6
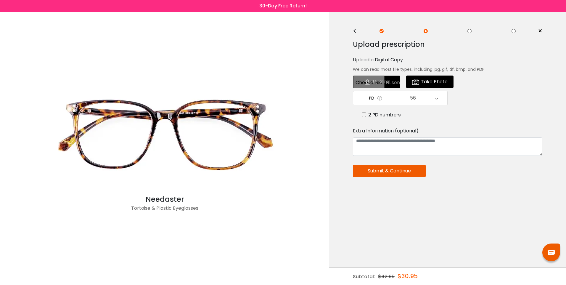
click at [381, 129] on div "Extra Information (optional)." at bounding box center [447, 130] width 189 height 7
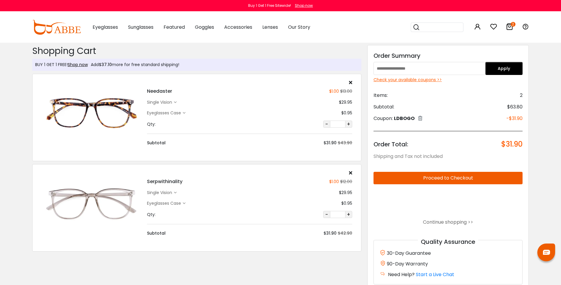
click at [162, 102] on div "single vision" at bounding box center [160, 102] width 27 height 6
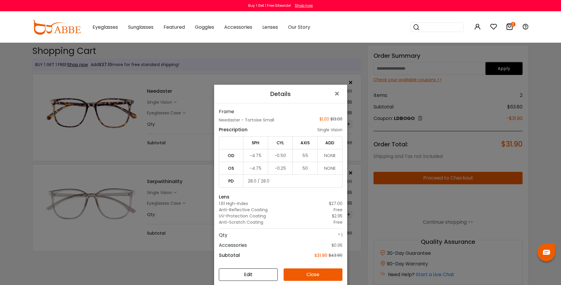
click at [251, 156] on td "-4.75" at bounding box center [255, 155] width 25 height 13
click at [265, 273] on button "Edit" at bounding box center [248, 274] width 59 height 12
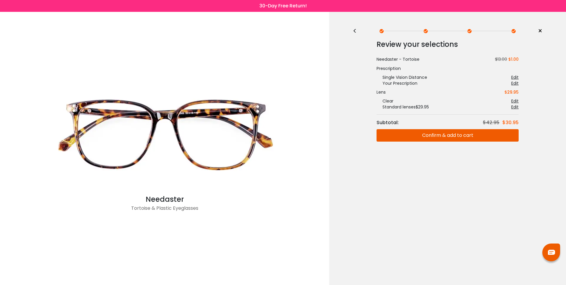
click at [513, 83] on div "Edit" at bounding box center [514, 83] width 7 height 6
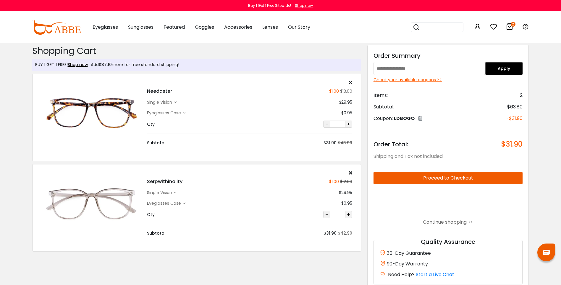
click at [151, 100] on div "single vision" at bounding box center [160, 102] width 27 height 6
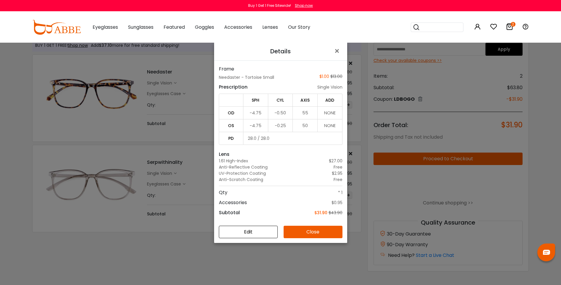
scroll to position [30, 0]
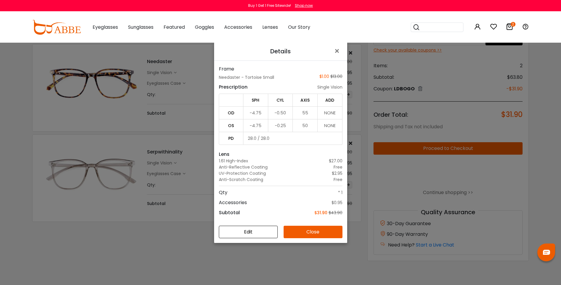
click at [260, 123] on td "-4.75" at bounding box center [255, 125] width 25 height 13
click at [245, 108] on td "-4.75" at bounding box center [255, 112] width 25 height 13
click at [261, 232] on button "Edit" at bounding box center [248, 231] width 59 height 12
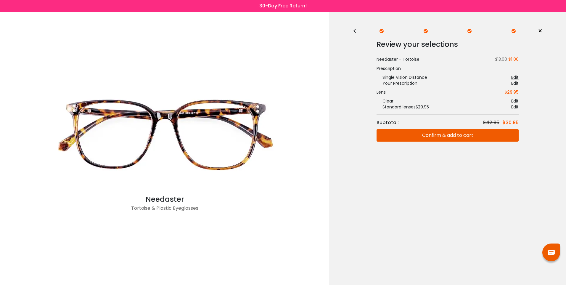
click at [518, 84] on div "Edit" at bounding box center [514, 83] width 7 height 6
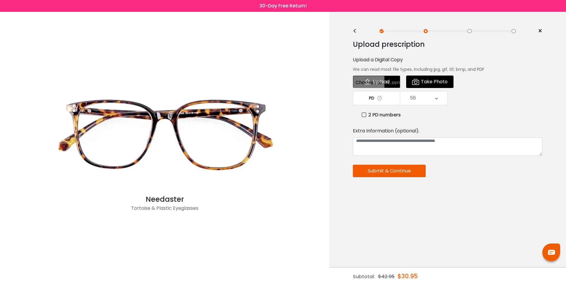
click at [159, 206] on div "Tortoise & Plastic Eyeglasses" at bounding box center [164, 210] width 237 height 12
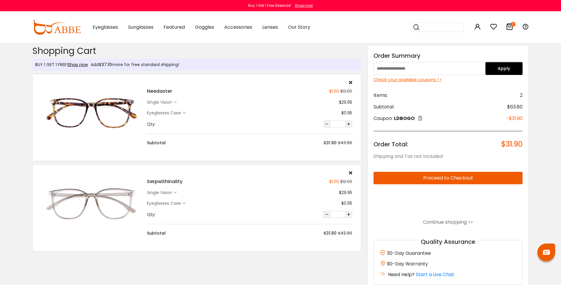
click at [164, 101] on div "single vision" at bounding box center [160, 102] width 27 height 6
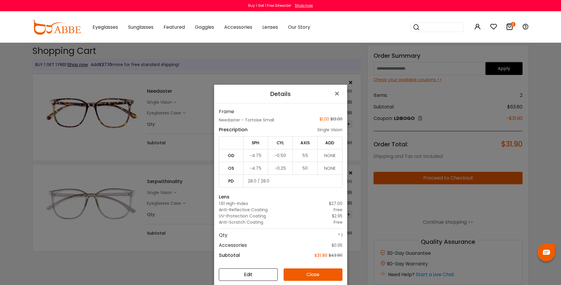
click at [254, 154] on td "-4.75" at bounding box center [255, 155] width 25 height 13
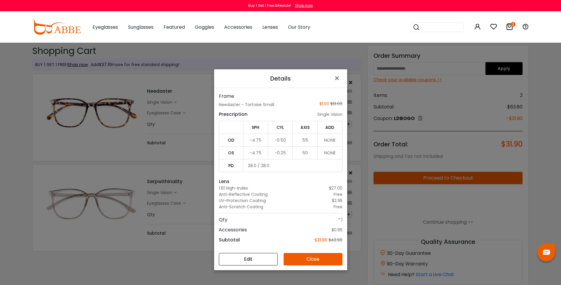
scroll to position [30, 0]
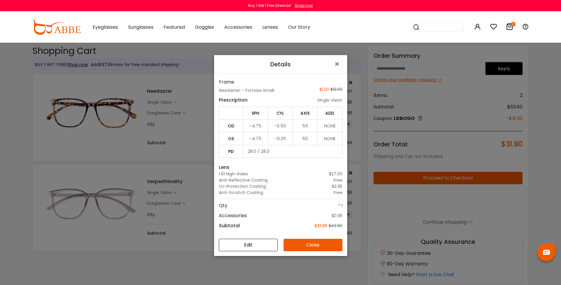
click at [257, 243] on button "Edit" at bounding box center [248, 244] width 59 height 12
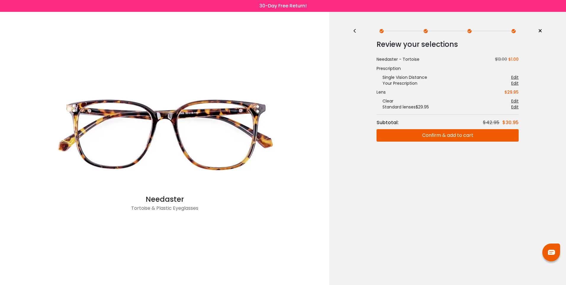
click at [516, 77] on div "Edit" at bounding box center [514, 77] width 7 height 6
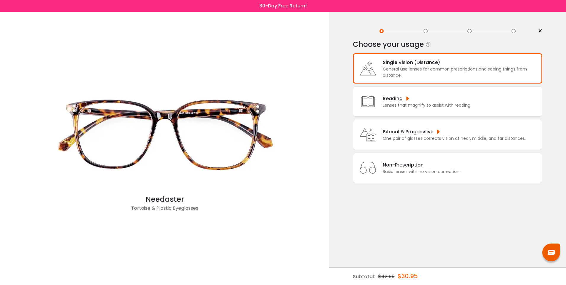
click at [505, 74] on div "General use lenses for common prescriptions and seeing things from distance." at bounding box center [460, 72] width 156 height 12
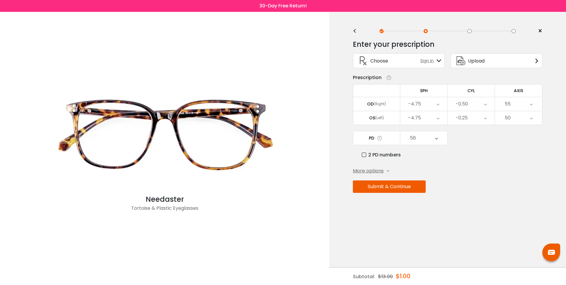
click at [434, 103] on div "-4.75" at bounding box center [423, 104] width 47 height 14
click at [420, 143] on li "-5.00" at bounding box center [423, 144] width 47 height 11
click at [383, 189] on button "Submit & Continue" at bounding box center [389, 186] width 73 height 12
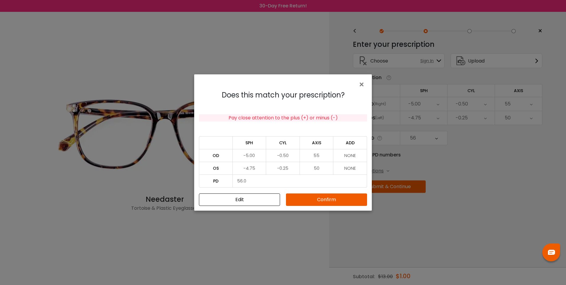
click at [325, 200] on button "Confirm" at bounding box center [326, 199] width 81 height 12
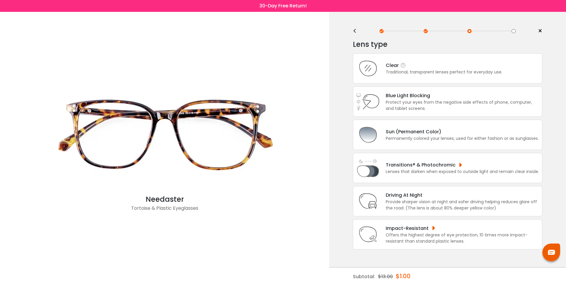
click at [400, 74] on div "Traditional, transparent lenses perfect for everyday use." at bounding box center [443, 72] width 117 height 6
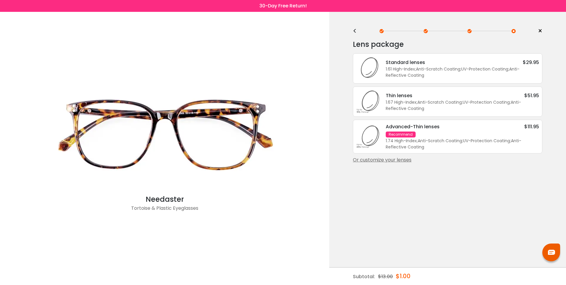
click at [400, 74] on div "1.61 High-Index ; Anti-Scratch Coating ; UV-Protection Coating ; Anti-Reflectiv…" at bounding box center [461, 72] width 153 height 12
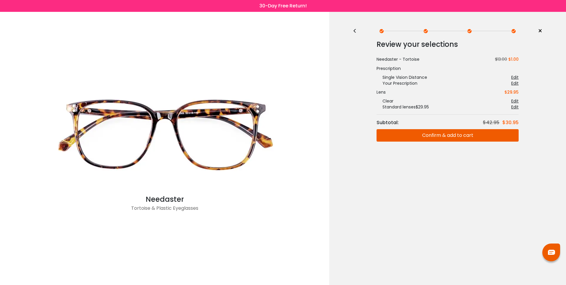
click at [410, 132] on button "Confirm & add to cart" at bounding box center [447, 135] width 142 height 12
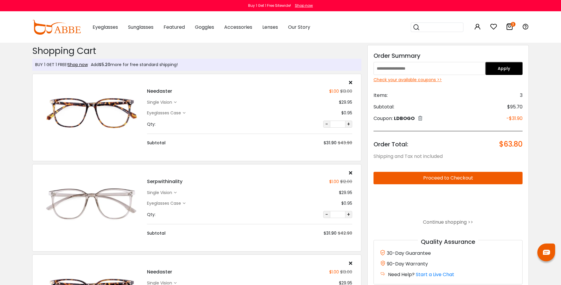
click at [349, 85] on div "Needaster $1.00 $13.00 single vision $29.95" at bounding box center [249, 113] width 211 height 66
click at [350, 85] on div "Needaster $1.00 $13.00 single vision $29.95" at bounding box center [249, 113] width 211 height 66
click at [351, 82] on icon at bounding box center [350, 82] width 3 height 5
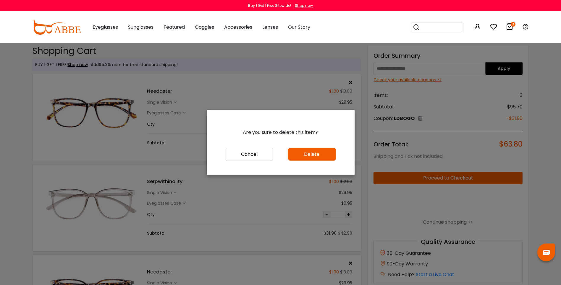
click at [305, 154] on button "Delete" at bounding box center [311, 154] width 47 height 12
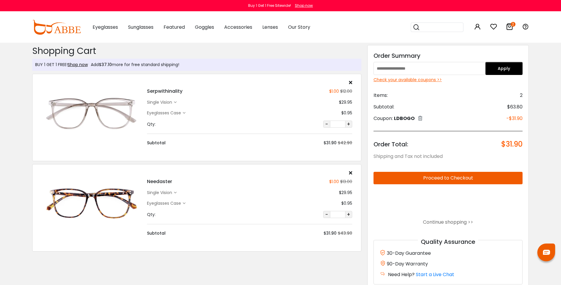
click at [175, 193] on icon at bounding box center [175, 192] width 3 height 3
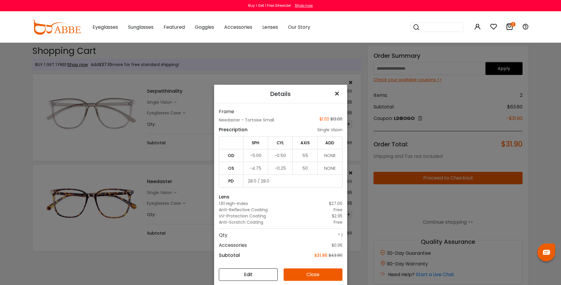
click at [334, 93] on span "×" at bounding box center [338, 93] width 9 height 13
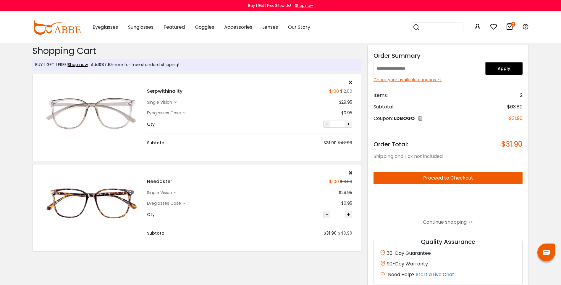
click at [171, 101] on div "single vision" at bounding box center [160, 102] width 27 height 6
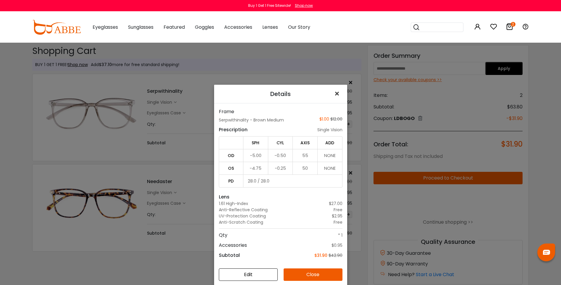
click at [334, 92] on span "×" at bounding box center [338, 93] width 9 height 13
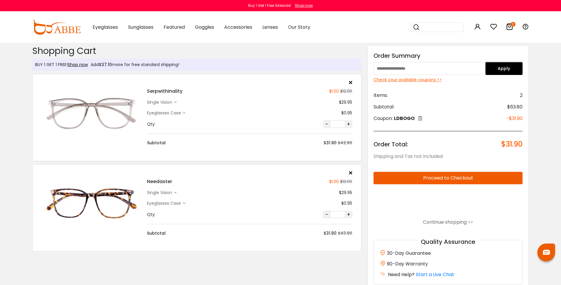
click at [398, 179] on button "Proceed to Checkout" at bounding box center [448, 178] width 149 height 12
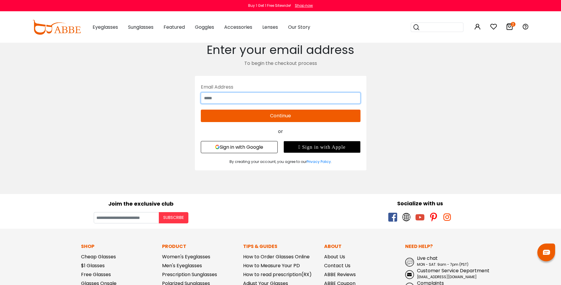
click at [210, 98] on input "text" at bounding box center [281, 97] width 160 height 11
type input "**********"
click at [219, 124] on div "**********" at bounding box center [281, 123] width 172 height 94
click at [219, 116] on button "Continue" at bounding box center [281, 115] width 160 height 12
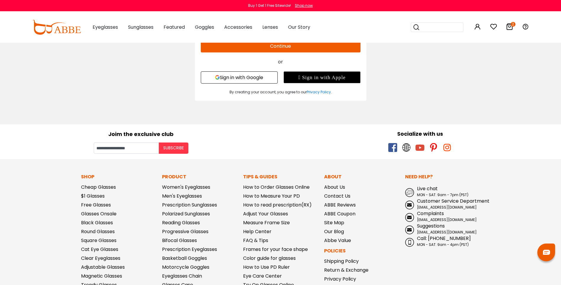
scroll to position [59, 0]
